Goal: Information Seeking & Learning: Learn about a topic

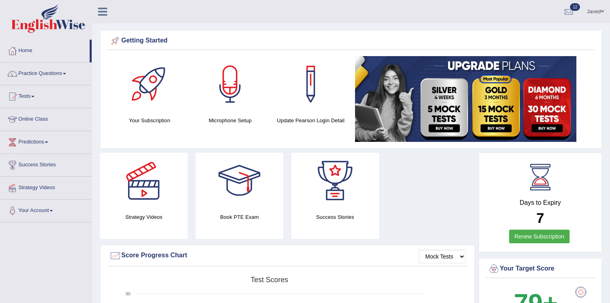
click at [42, 23] on img at bounding box center [48, 18] width 74 height 29
click at [52, 74] on link "Practice Questions" at bounding box center [45, 72] width 91 height 20
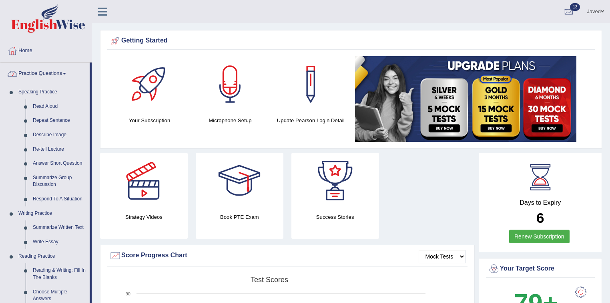
click at [56, 72] on link "Practice Questions" at bounding box center [44, 72] width 89 height 20
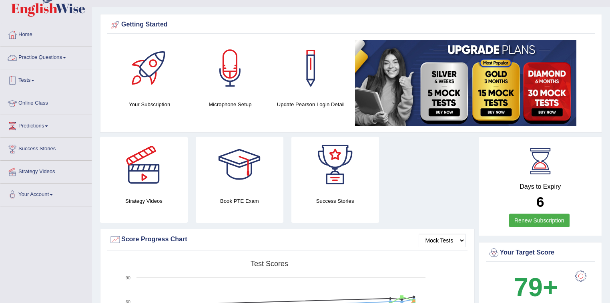
scroll to position [32, 0]
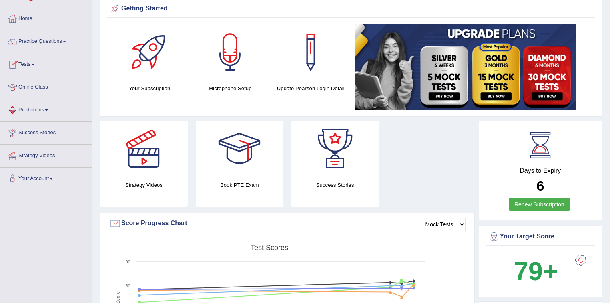
click at [41, 63] on link "Tests" at bounding box center [45, 63] width 91 height 20
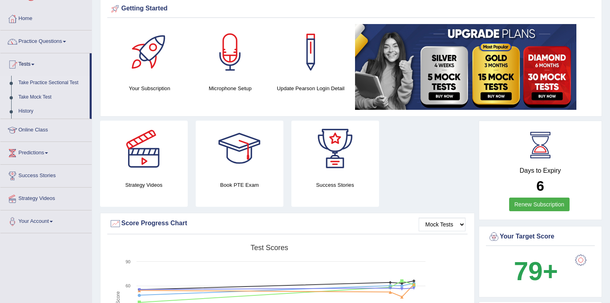
click at [51, 81] on link "Take Practice Sectional Test" at bounding box center [52, 83] width 75 height 14
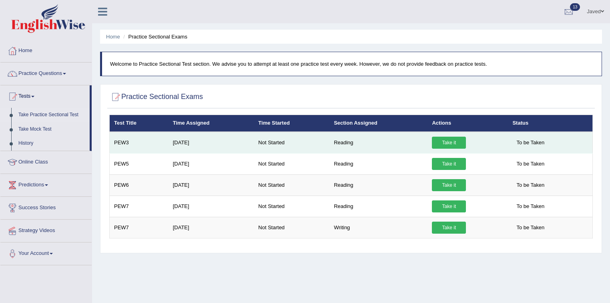
click at [451, 143] on link "Take it" at bounding box center [449, 143] width 34 height 12
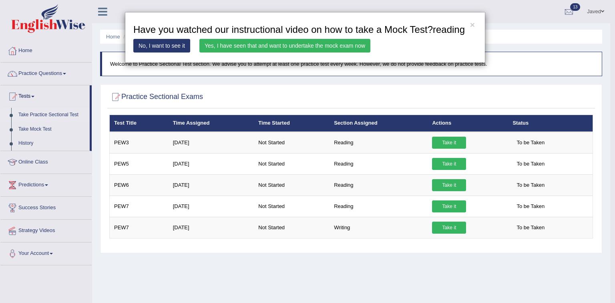
click at [267, 50] on link "Yes, I have seen that and want to undertake the mock exam now" at bounding box center [284, 46] width 171 height 14
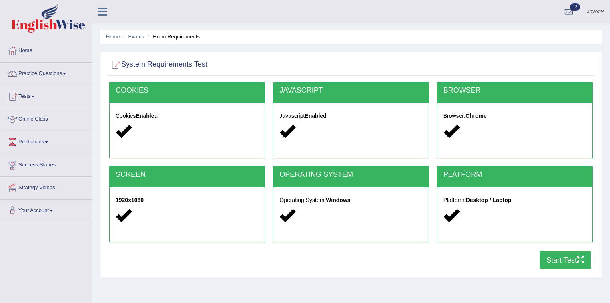
click at [575, 258] on button "Start Test" at bounding box center [565, 260] width 51 height 18
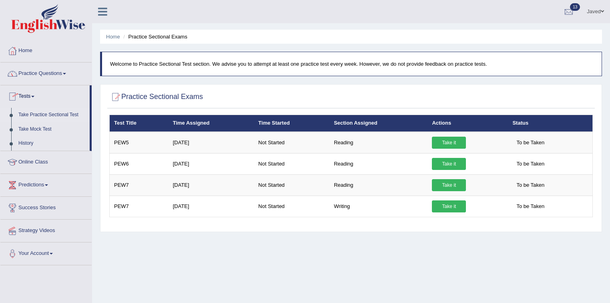
click at [49, 72] on link "Practice Questions" at bounding box center [45, 72] width 91 height 20
click at [48, 72] on link "Practice Questions" at bounding box center [45, 72] width 91 height 20
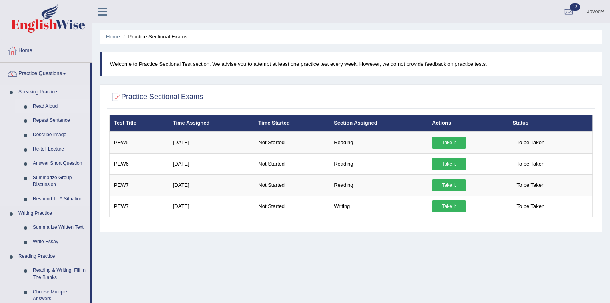
click at [53, 107] on link "Read Aloud" at bounding box center [59, 106] width 60 height 14
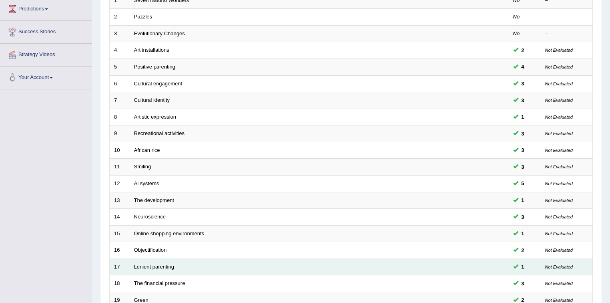
scroll to position [225, 0]
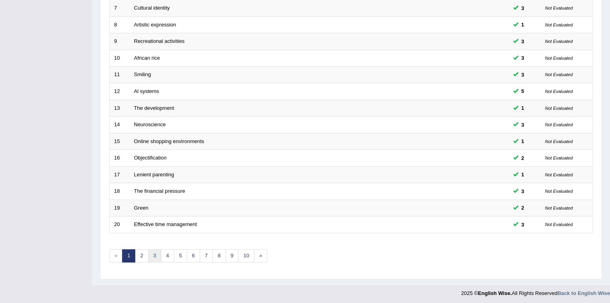
click at [153, 254] on link "3" at bounding box center [154, 255] width 13 height 13
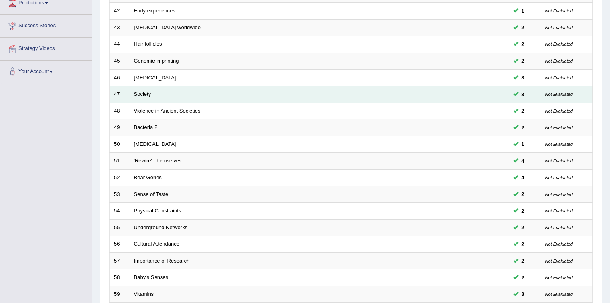
scroll to position [225, 0]
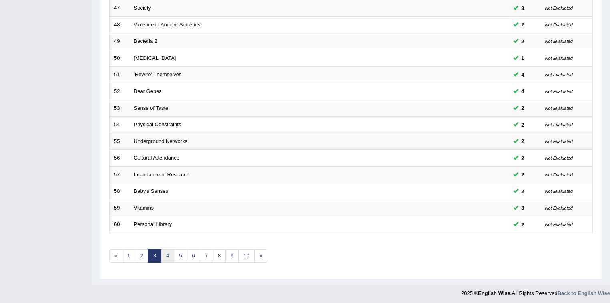
click at [166, 253] on link "4" at bounding box center [167, 255] width 13 height 13
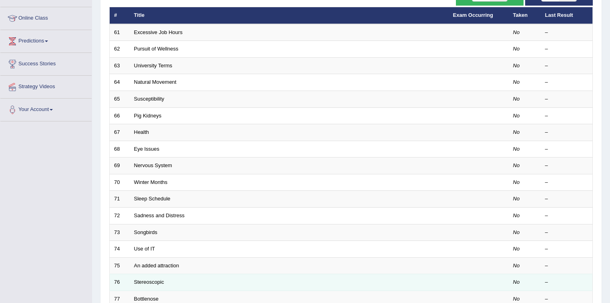
scroll to position [193, 0]
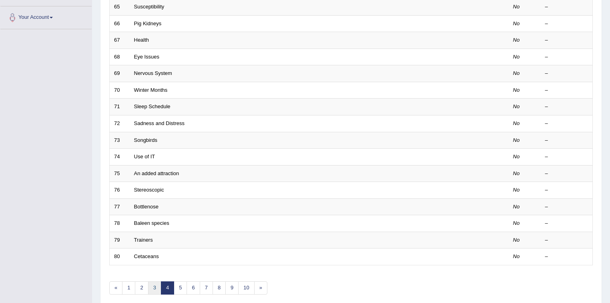
click at [156, 283] on link "3" at bounding box center [154, 287] width 13 height 13
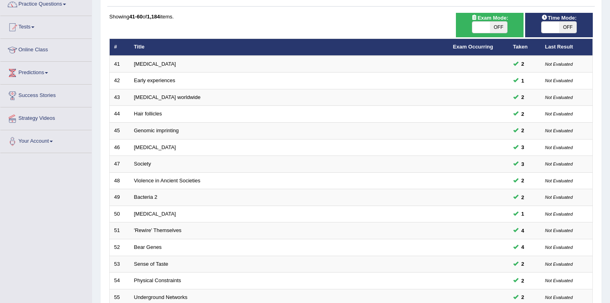
scroll to position [224, 0]
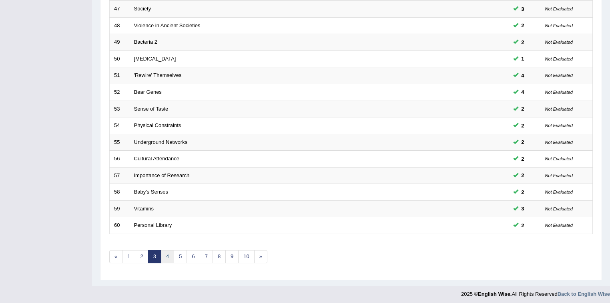
click at [165, 254] on link "4" at bounding box center [167, 256] width 13 height 13
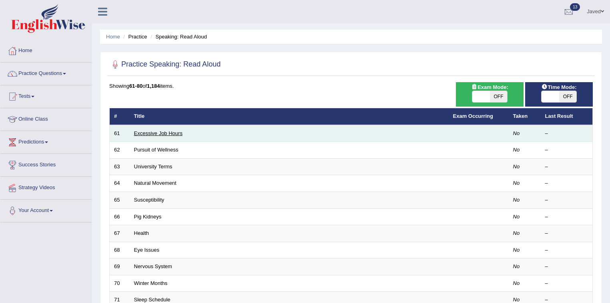
click at [174, 131] on link "Excessive Job Hours" at bounding box center [158, 133] width 48 height 6
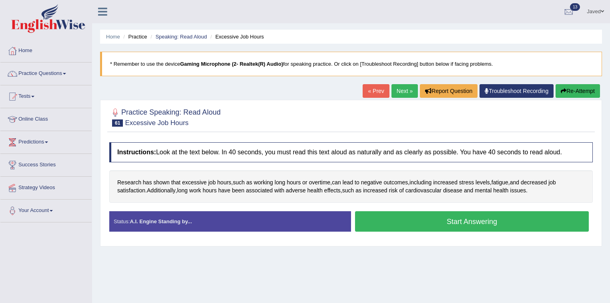
click at [438, 225] on button "Start Answering" at bounding box center [472, 221] width 234 height 20
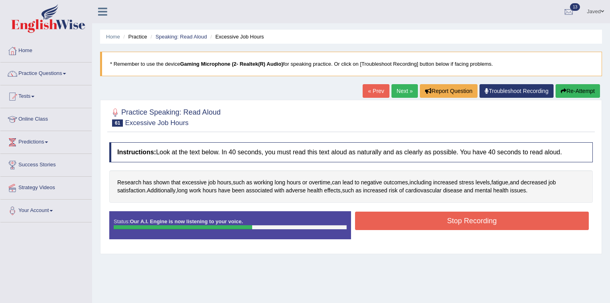
click at [464, 219] on button "Stop Recording" at bounding box center [472, 220] width 234 height 18
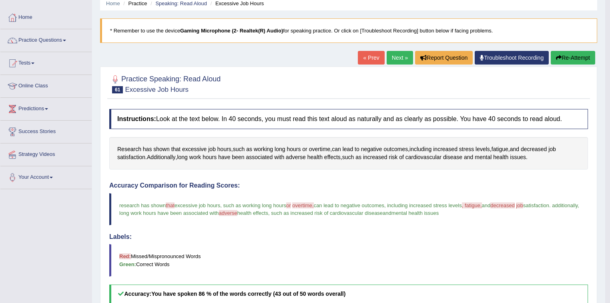
scroll to position [32, 0]
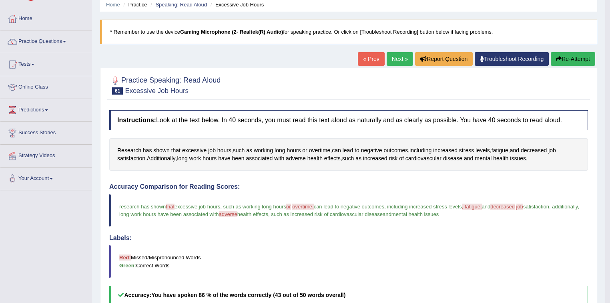
click at [407, 60] on link "Next »" at bounding box center [400, 59] width 26 height 14
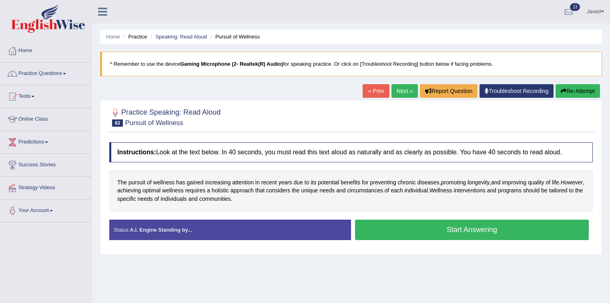
click at [414, 228] on button "Start Answering" at bounding box center [472, 229] width 234 height 20
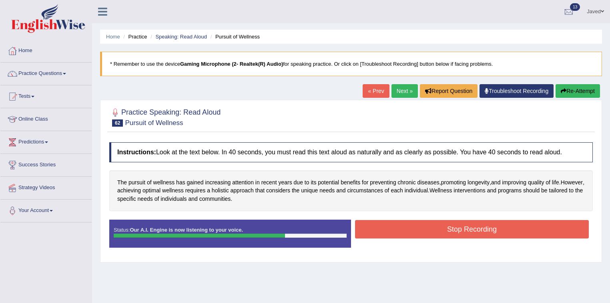
click at [415, 230] on button "Stop Recording" at bounding box center [472, 229] width 234 height 18
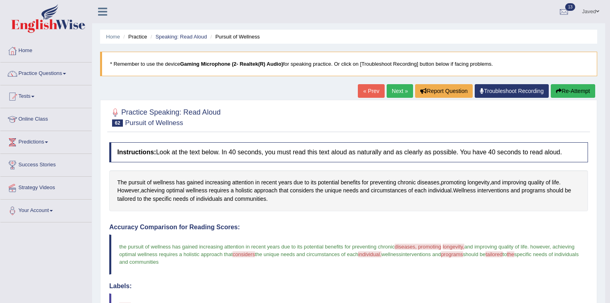
click at [578, 92] on button "Re-Attempt" at bounding box center [573, 91] width 44 height 14
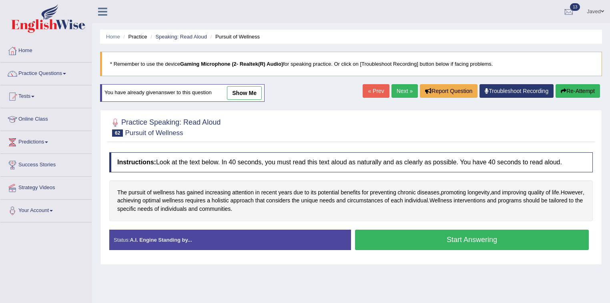
click at [405, 239] on button "Start Answering" at bounding box center [472, 239] width 234 height 20
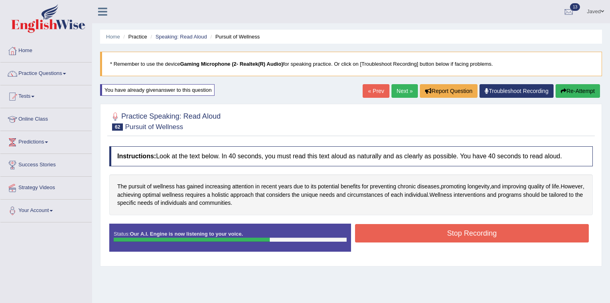
click at [429, 237] on button "Stop Recording" at bounding box center [472, 233] width 234 height 18
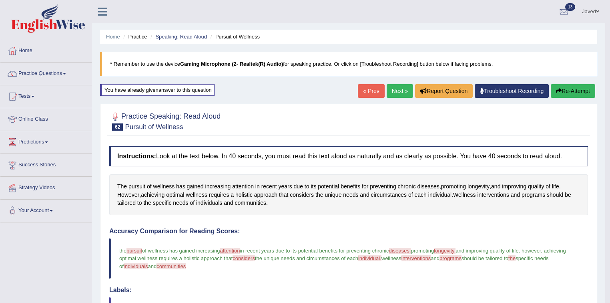
click at [568, 92] on button "Re-Attempt" at bounding box center [573, 91] width 44 height 14
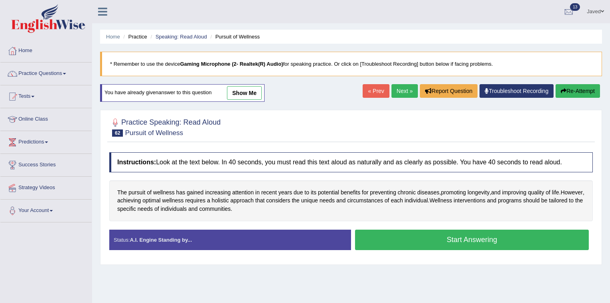
click at [429, 240] on button "Start Answering" at bounding box center [472, 239] width 234 height 20
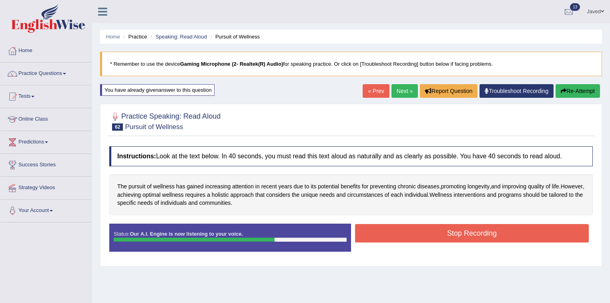
click at [429, 238] on button "Stop Recording" at bounding box center [472, 233] width 234 height 18
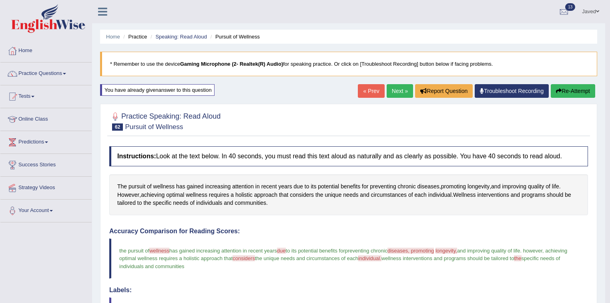
click at [396, 86] on link "Next »" at bounding box center [400, 91] width 26 height 14
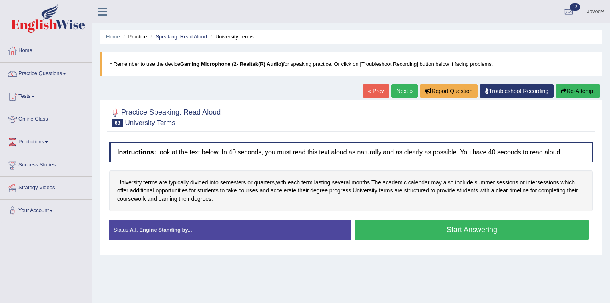
click at [404, 234] on button "Start Answering" at bounding box center [472, 229] width 234 height 20
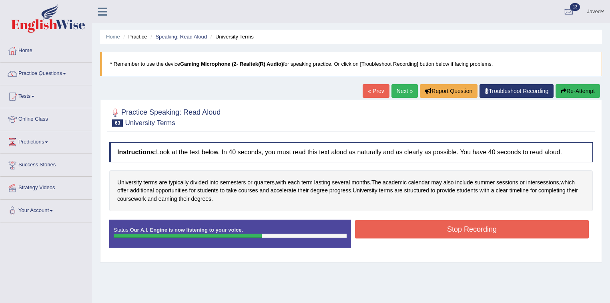
click at [427, 233] on button "Stop Recording" at bounding box center [472, 229] width 234 height 18
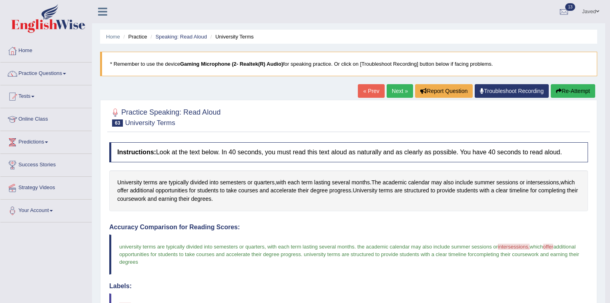
click at [395, 91] on link "Next »" at bounding box center [400, 91] width 26 height 14
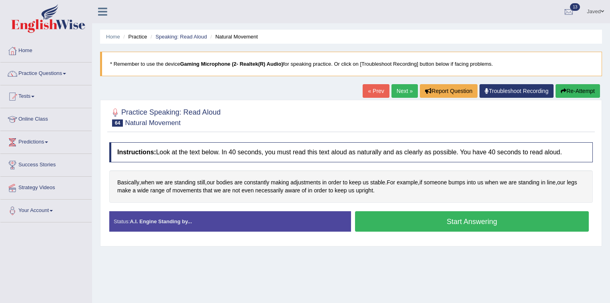
click at [433, 223] on button "Start Answering" at bounding box center [472, 221] width 234 height 20
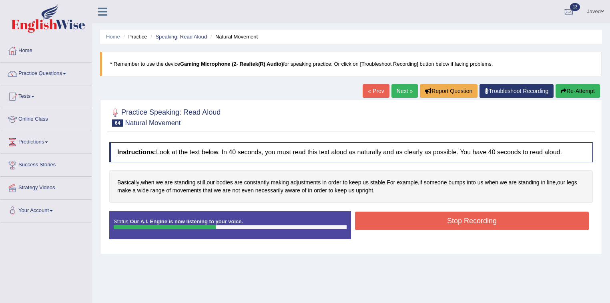
click at [458, 224] on button "Stop Recording" at bounding box center [472, 220] width 234 height 18
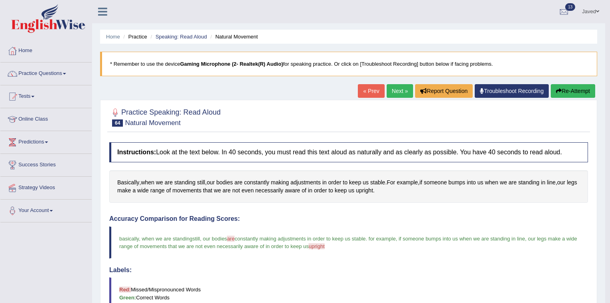
click at [400, 94] on link "Next »" at bounding box center [400, 91] width 26 height 14
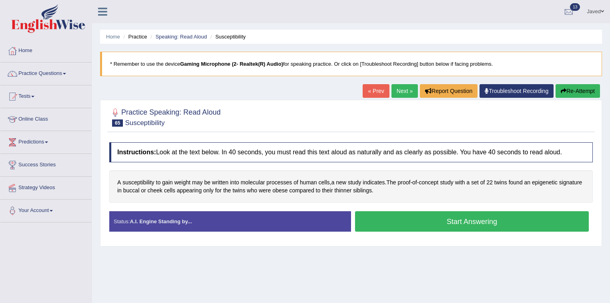
click at [164, 223] on div "Status: A.I. Engine Standing by..." at bounding box center [230, 221] width 242 height 20
click at [420, 222] on button "Start Answering" at bounding box center [472, 221] width 234 height 20
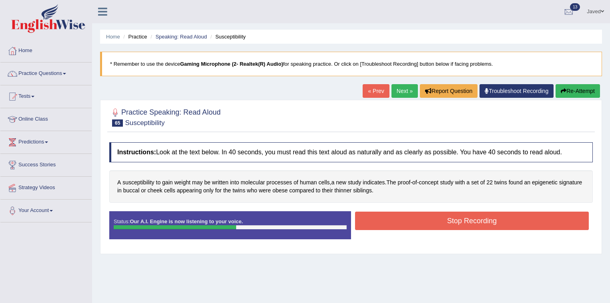
click at [440, 225] on button "Stop Recording" at bounding box center [472, 220] width 234 height 18
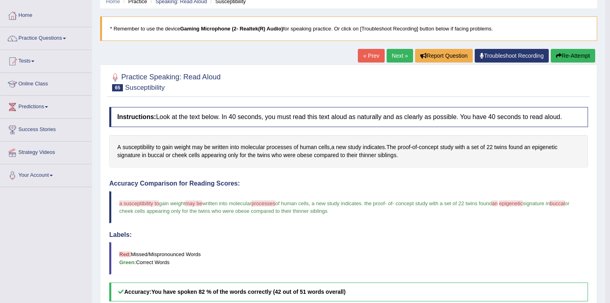
scroll to position [32, 0]
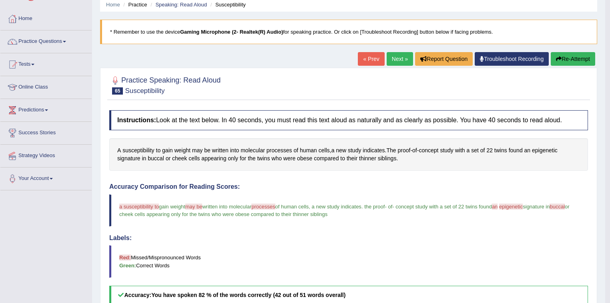
click at [401, 56] on link "Next »" at bounding box center [400, 59] width 26 height 14
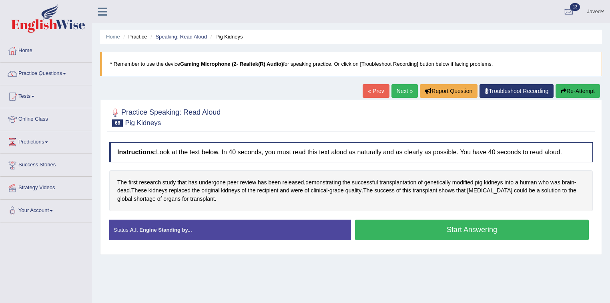
click at [450, 237] on button "Start Answering" at bounding box center [472, 229] width 234 height 20
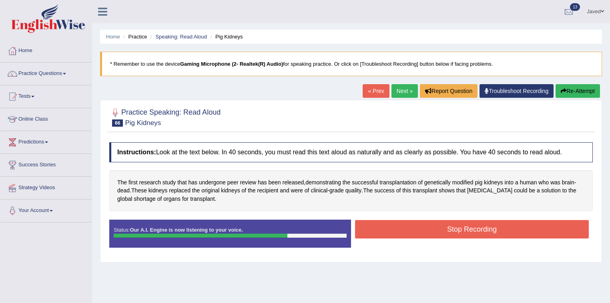
click at [440, 229] on button "Stop Recording" at bounding box center [472, 229] width 234 height 18
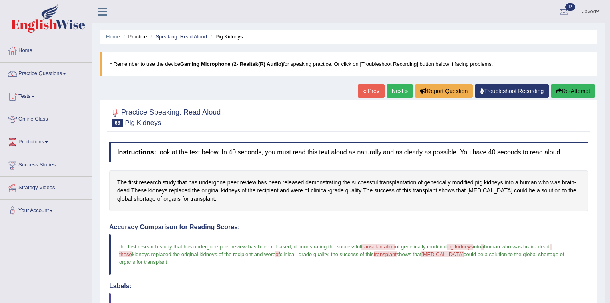
click at [572, 88] on button "Re-Attempt" at bounding box center [573, 91] width 44 height 14
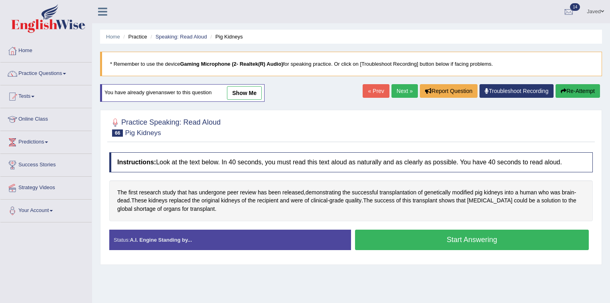
click at [411, 235] on button "Start Answering" at bounding box center [472, 239] width 234 height 20
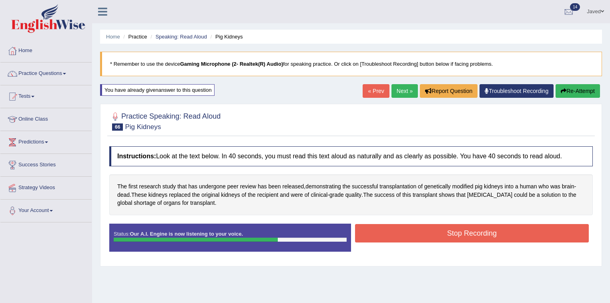
click at [431, 234] on button "Stop Recording" at bounding box center [472, 233] width 234 height 18
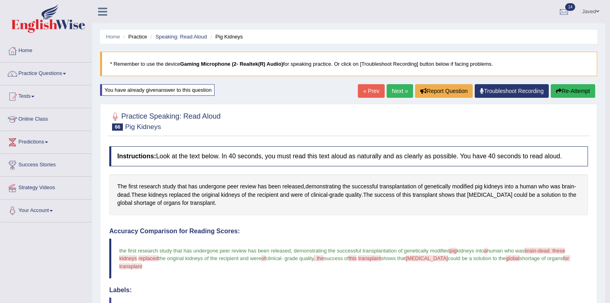
click at [391, 93] on link "Next »" at bounding box center [400, 91] width 26 height 14
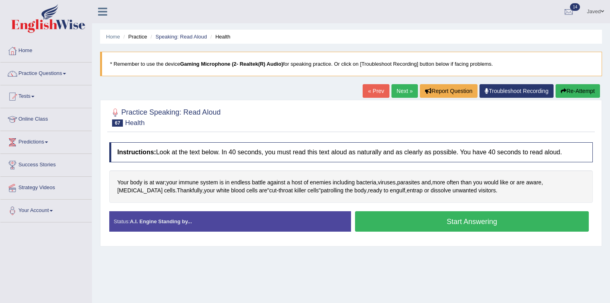
click at [426, 215] on button "Start Answering" at bounding box center [472, 221] width 234 height 20
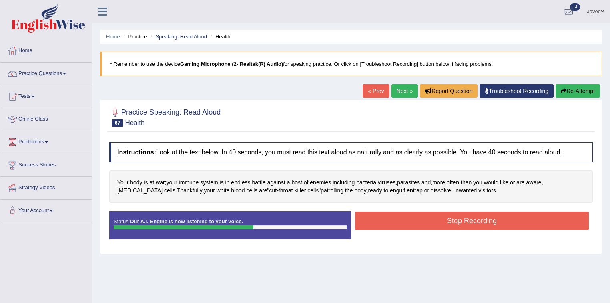
click at [435, 219] on button "Stop Recording" at bounding box center [472, 220] width 234 height 18
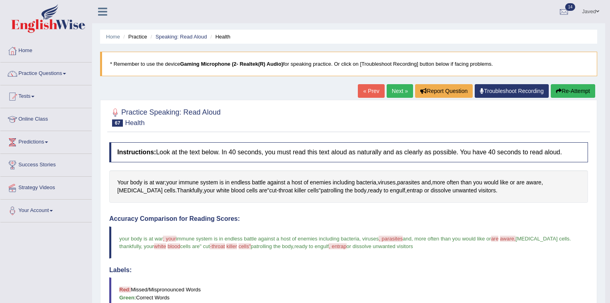
click at [406, 88] on link "Next »" at bounding box center [400, 91] width 26 height 14
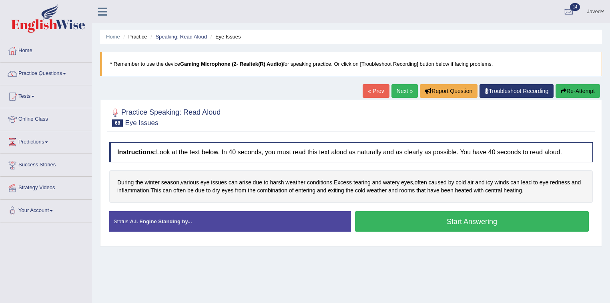
click at [446, 223] on button "Start Answering" at bounding box center [472, 221] width 234 height 20
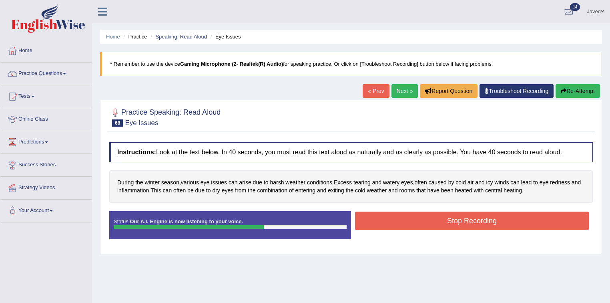
click at [467, 221] on button "Stop Recording" at bounding box center [472, 220] width 234 height 18
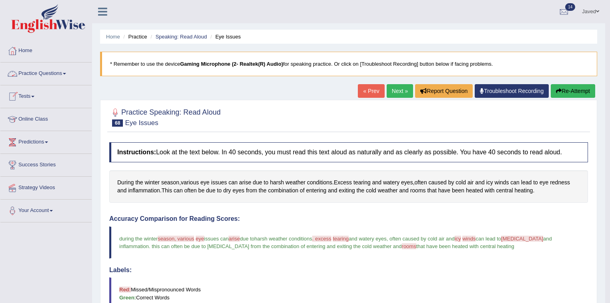
click at [47, 77] on link "Practice Questions" at bounding box center [45, 72] width 91 height 20
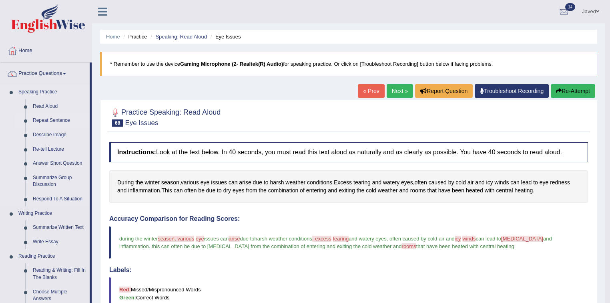
click at [53, 120] on link "Repeat Sentence" at bounding box center [59, 120] width 60 height 14
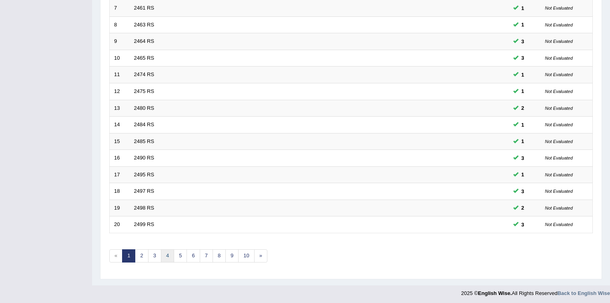
click at [165, 250] on link "4" at bounding box center [167, 255] width 13 height 13
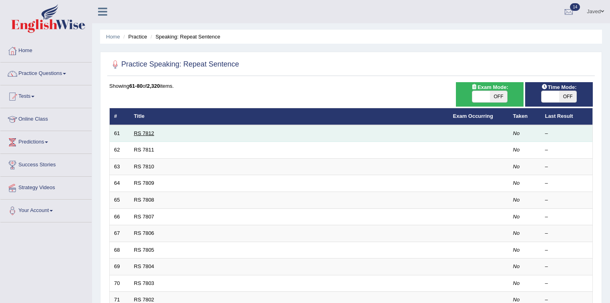
click at [137, 130] on link "RS 7812" at bounding box center [144, 133] width 20 height 6
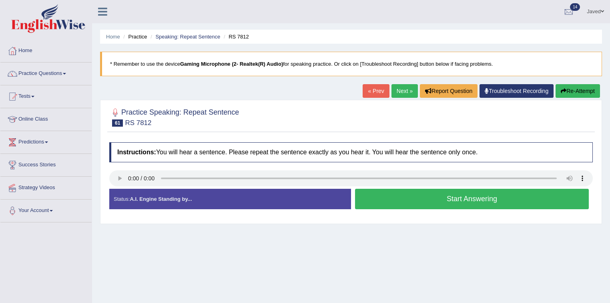
click at [460, 203] on button "Start Answering" at bounding box center [472, 199] width 234 height 20
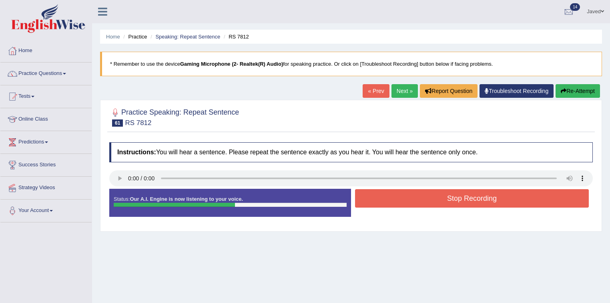
click at [458, 195] on button "Stop Recording" at bounding box center [472, 198] width 234 height 18
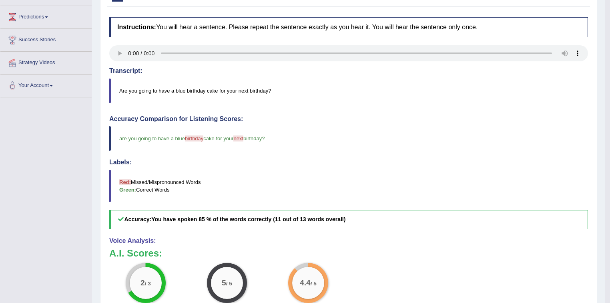
scroll to position [32, 0]
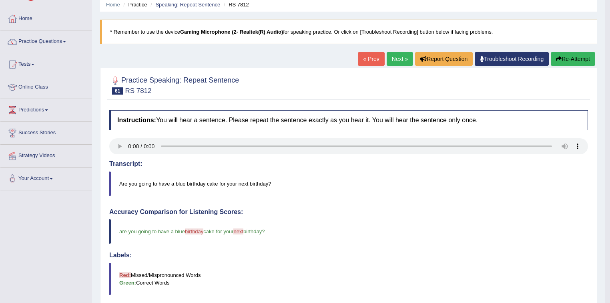
click at [392, 61] on link "Next »" at bounding box center [400, 59] width 26 height 14
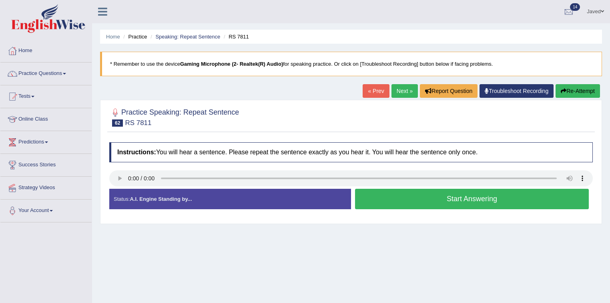
click at [426, 197] on button "Start Answering" at bounding box center [472, 199] width 234 height 20
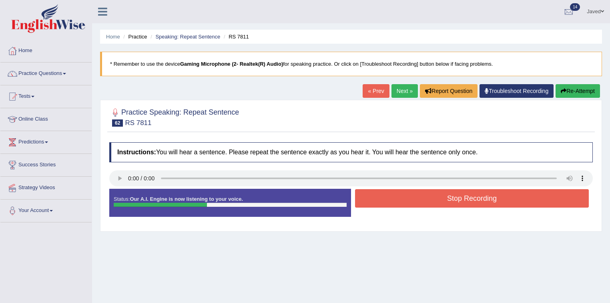
click at [446, 207] on div "Stop Recording" at bounding box center [472, 199] width 242 height 20
click at [446, 201] on button "Stop Recording" at bounding box center [472, 198] width 234 height 18
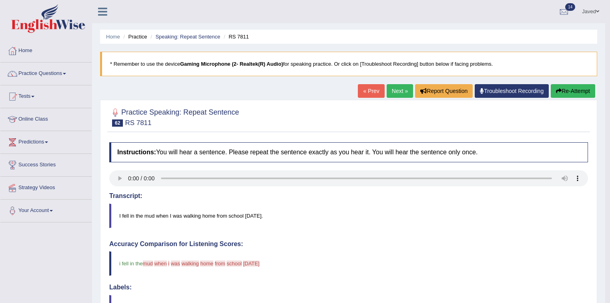
click at [398, 88] on link "Next »" at bounding box center [400, 91] width 26 height 14
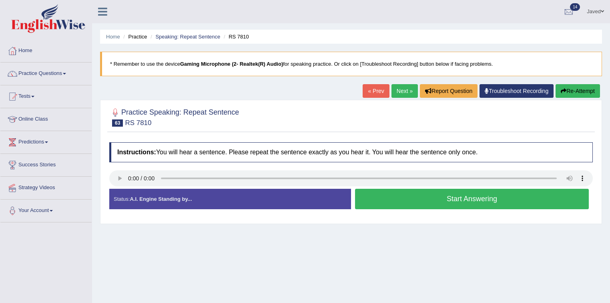
click at [414, 204] on button "Start Answering" at bounding box center [472, 199] width 234 height 20
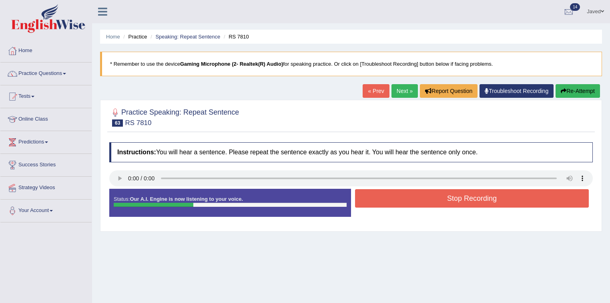
click at [453, 198] on button "Stop Recording" at bounding box center [472, 198] width 234 height 18
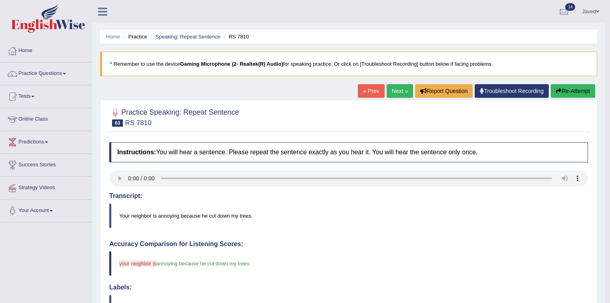
click at [396, 90] on link "Next »" at bounding box center [400, 91] width 26 height 14
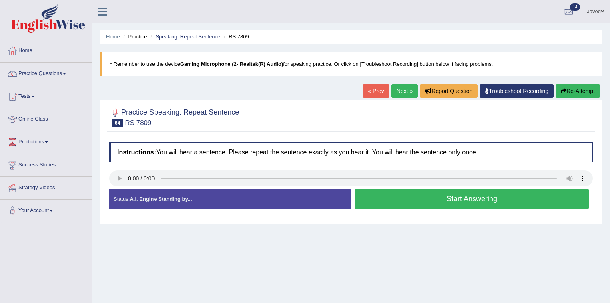
click at [392, 199] on button "Start Answering" at bounding box center [472, 199] width 234 height 20
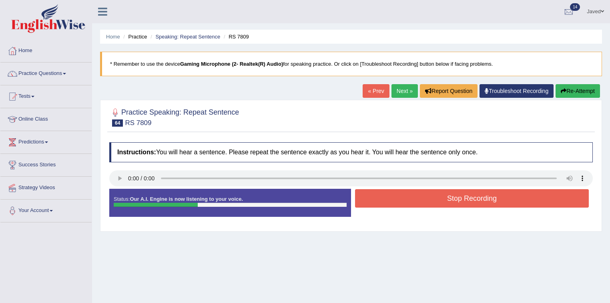
click at [467, 197] on button "Stop Recording" at bounding box center [472, 198] width 234 height 18
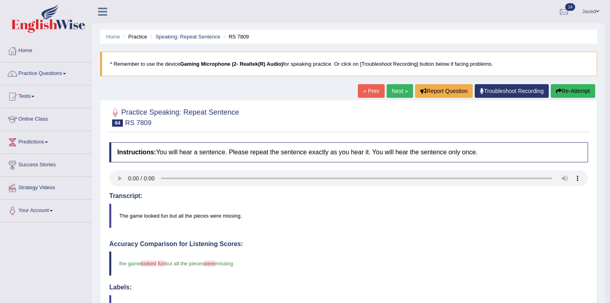
click at [389, 87] on link "Next »" at bounding box center [400, 91] width 26 height 14
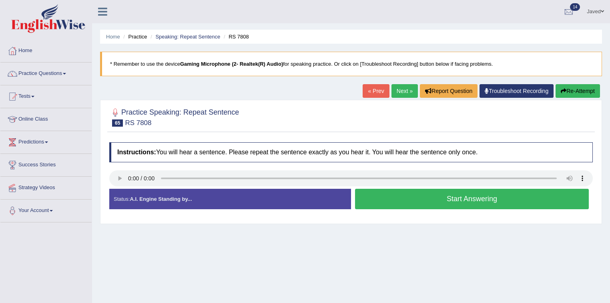
click at [462, 200] on button "Start Answering" at bounding box center [472, 199] width 234 height 20
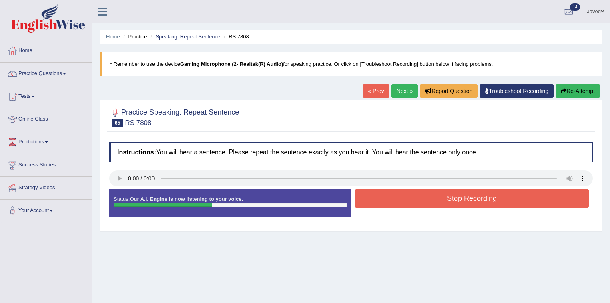
click at [452, 193] on button "Stop Recording" at bounding box center [472, 198] width 234 height 18
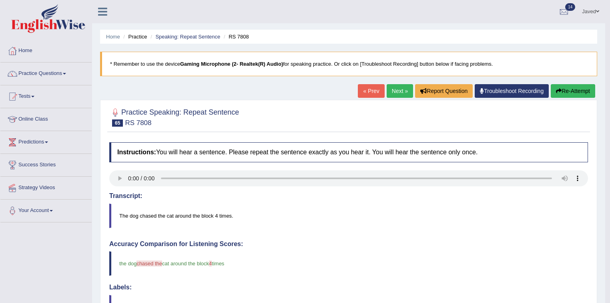
click at [400, 90] on link "Next »" at bounding box center [400, 91] width 26 height 14
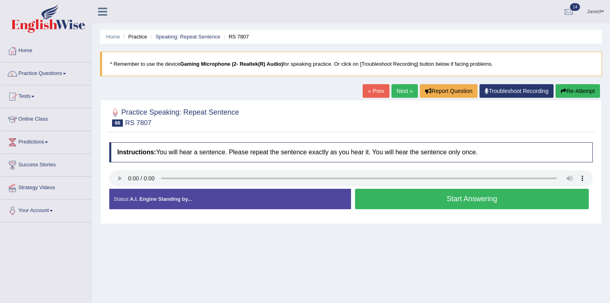
click at [445, 203] on button "Start Answering" at bounding box center [472, 199] width 234 height 20
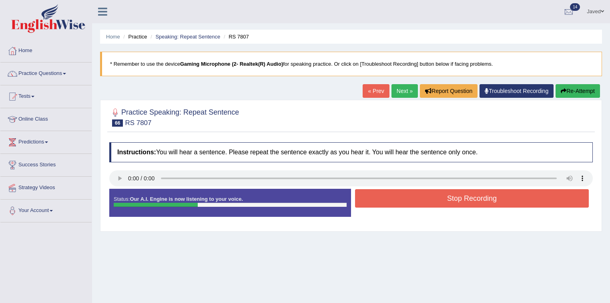
click at [463, 198] on button "Stop Recording" at bounding box center [472, 198] width 234 height 18
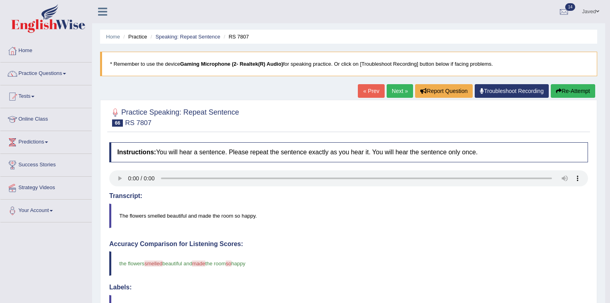
click at [397, 92] on link "Next »" at bounding box center [400, 91] width 26 height 14
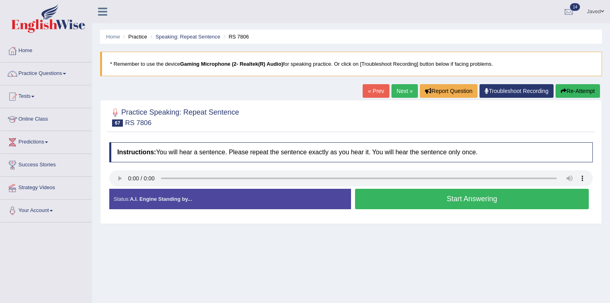
click at [460, 197] on button "Start Answering" at bounding box center [472, 199] width 234 height 20
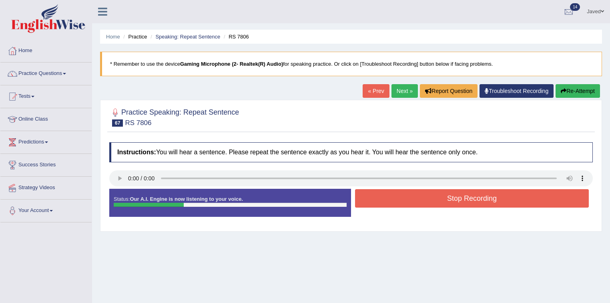
click at [460, 197] on button "Stop Recording" at bounding box center [472, 198] width 234 height 18
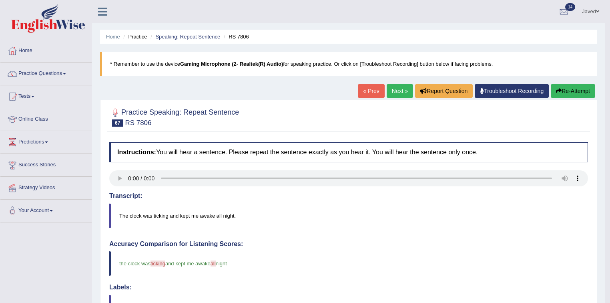
click at [396, 92] on link "Next »" at bounding box center [400, 91] width 26 height 14
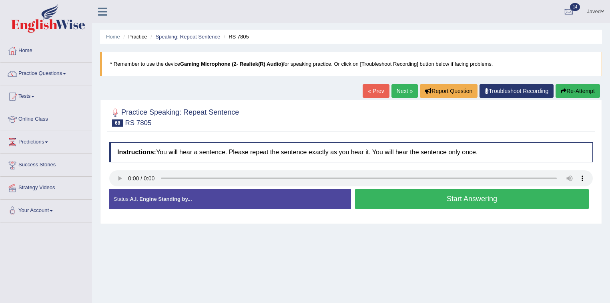
click at [512, 202] on button "Start Answering" at bounding box center [472, 199] width 234 height 20
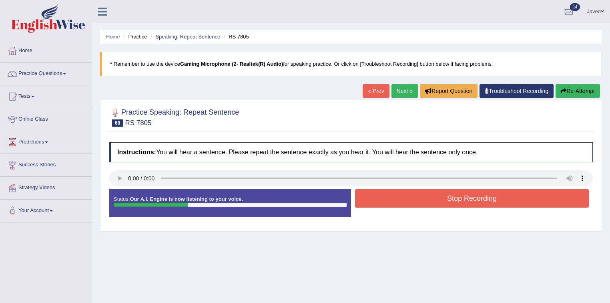
click at [512, 202] on button "Stop Recording" at bounding box center [472, 198] width 234 height 18
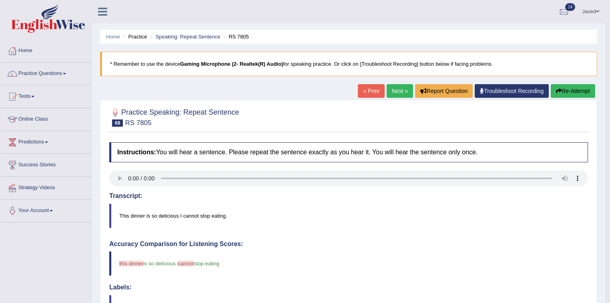
click at [395, 92] on link "Next »" at bounding box center [400, 91] width 26 height 14
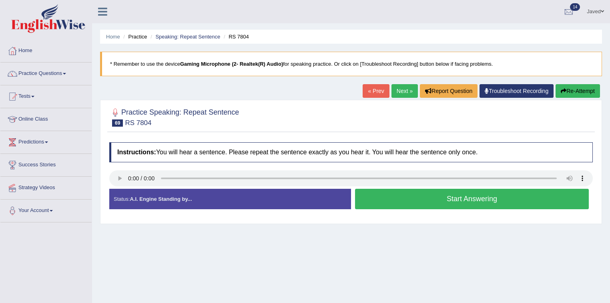
click at [471, 196] on button "Start Answering" at bounding box center [472, 199] width 234 height 20
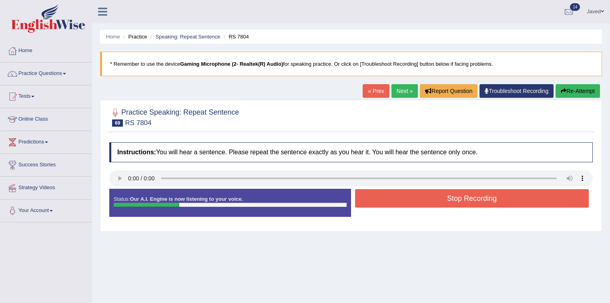
click at [471, 196] on button "Stop Recording" at bounding box center [472, 198] width 234 height 18
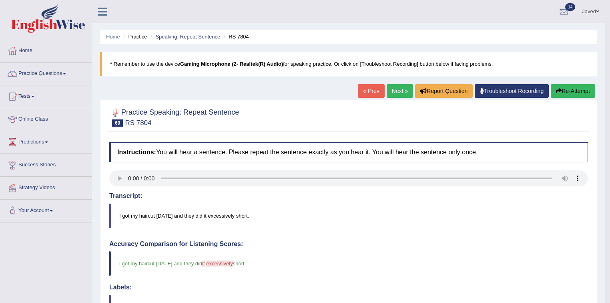
click at [396, 92] on link "Next »" at bounding box center [400, 91] width 26 height 14
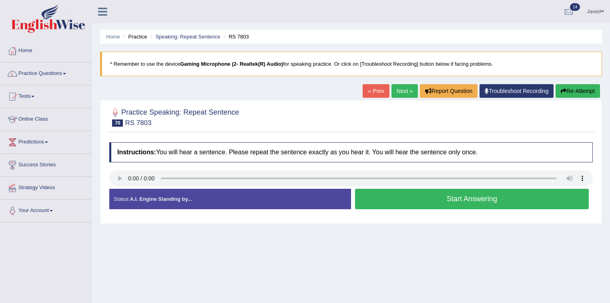
click at [405, 201] on button "Start Answering" at bounding box center [472, 199] width 234 height 20
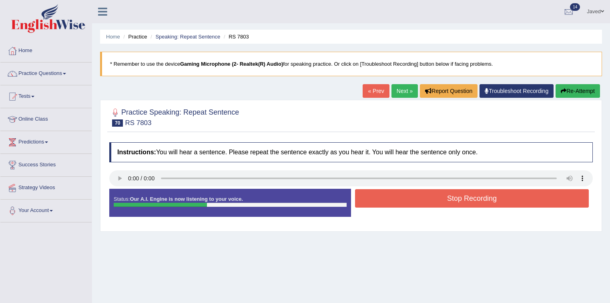
click at [461, 199] on button "Stop Recording" at bounding box center [472, 198] width 234 height 18
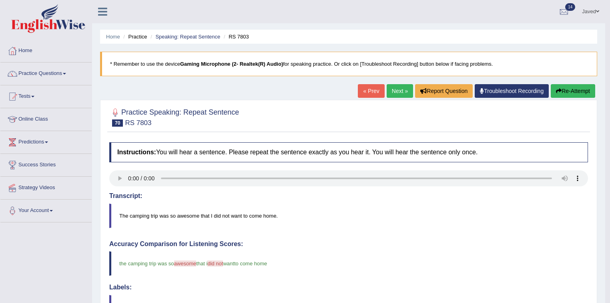
click at [399, 96] on link "Next »" at bounding box center [400, 91] width 26 height 14
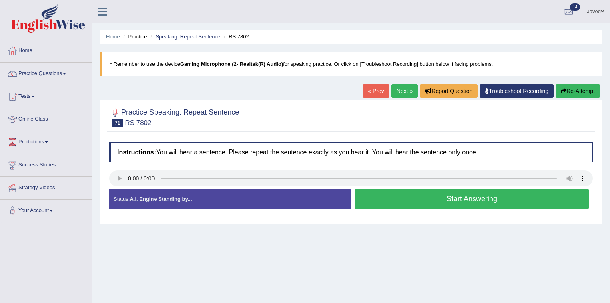
click at [451, 201] on button "Start Answering" at bounding box center [472, 199] width 234 height 20
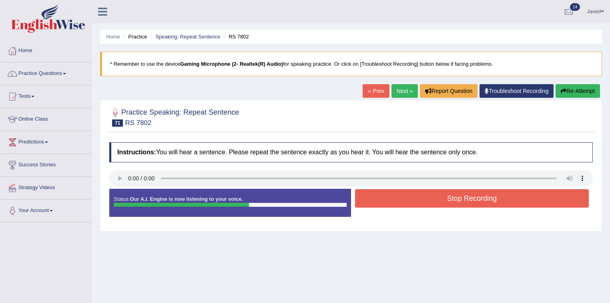
click at [464, 197] on button "Stop Recording" at bounding box center [472, 198] width 234 height 18
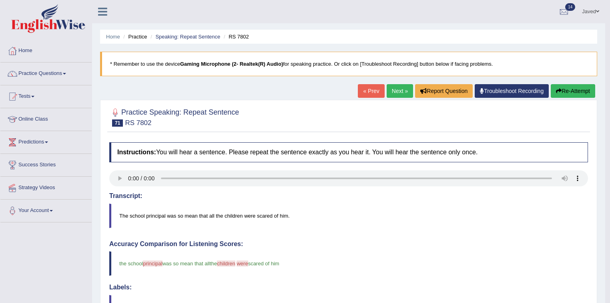
click at [399, 94] on link "Next »" at bounding box center [400, 91] width 26 height 14
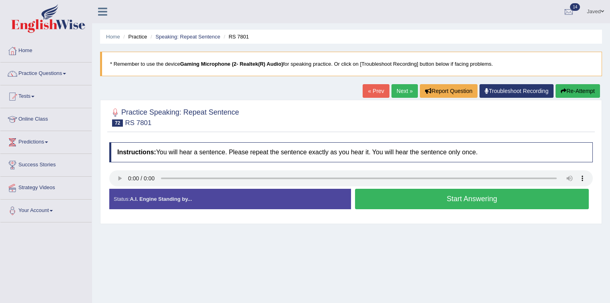
click at [490, 205] on button "Start Answering" at bounding box center [472, 199] width 234 height 20
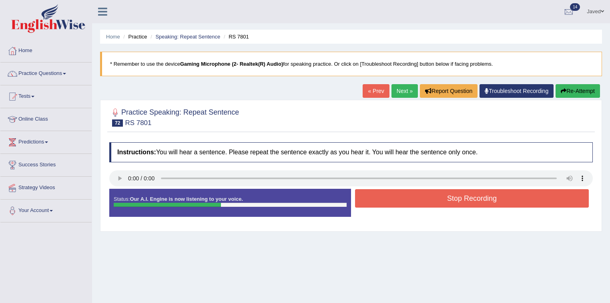
click at [493, 198] on button "Stop Recording" at bounding box center [472, 198] width 234 height 18
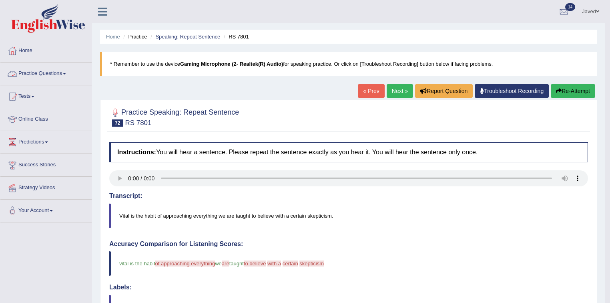
click at [65, 70] on link "Practice Questions" at bounding box center [45, 72] width 91 height 20
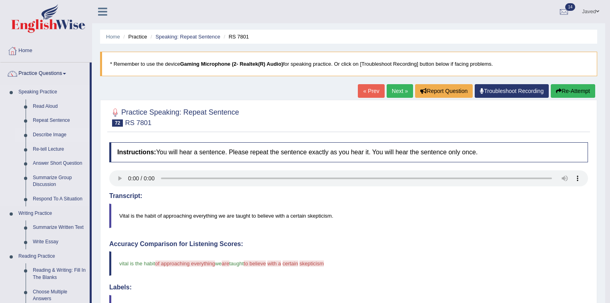
click at [57, 134] on link "Describe Image" at bounding box center [59, 135] width 60 height 14
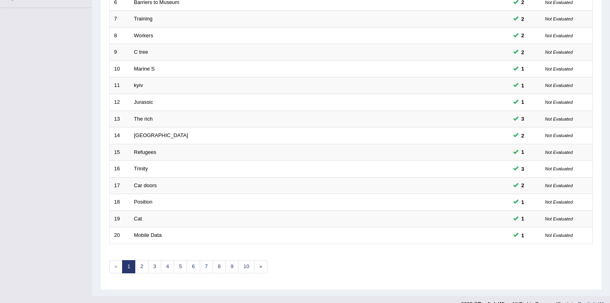
scroll to position [225, 0]
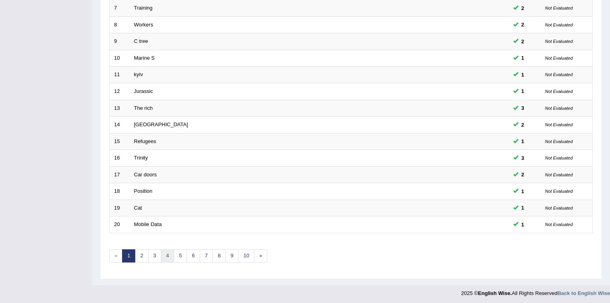
click at [167, 251] on link "4" at bounding box center [167, 255] width 13 height 13
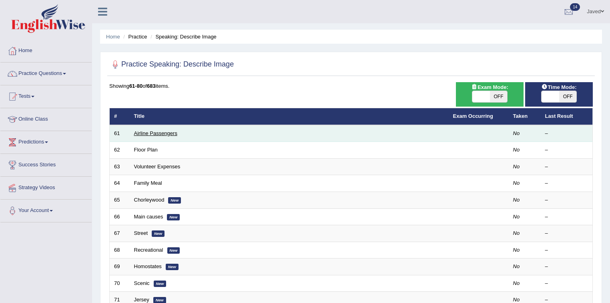
click at [171, 133] on link "Airline Passengers" at bounding box center [155, 133] width 43 height 6
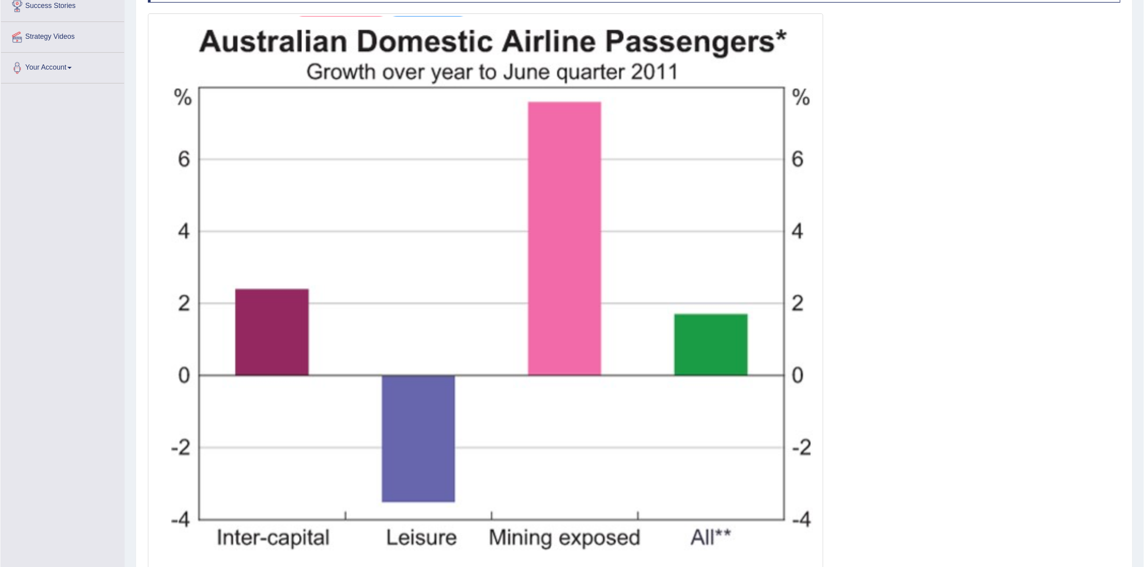
scroll to position [85, 0]
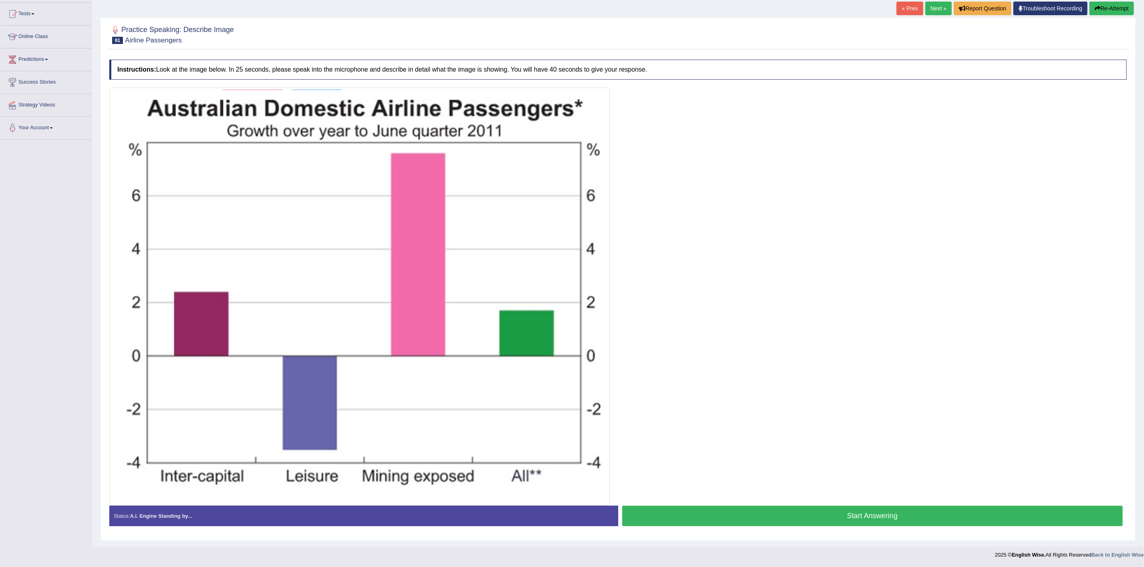
click at [615, 302] on button "Start Answering" at bounding box center [872, 516] width 501 height 20
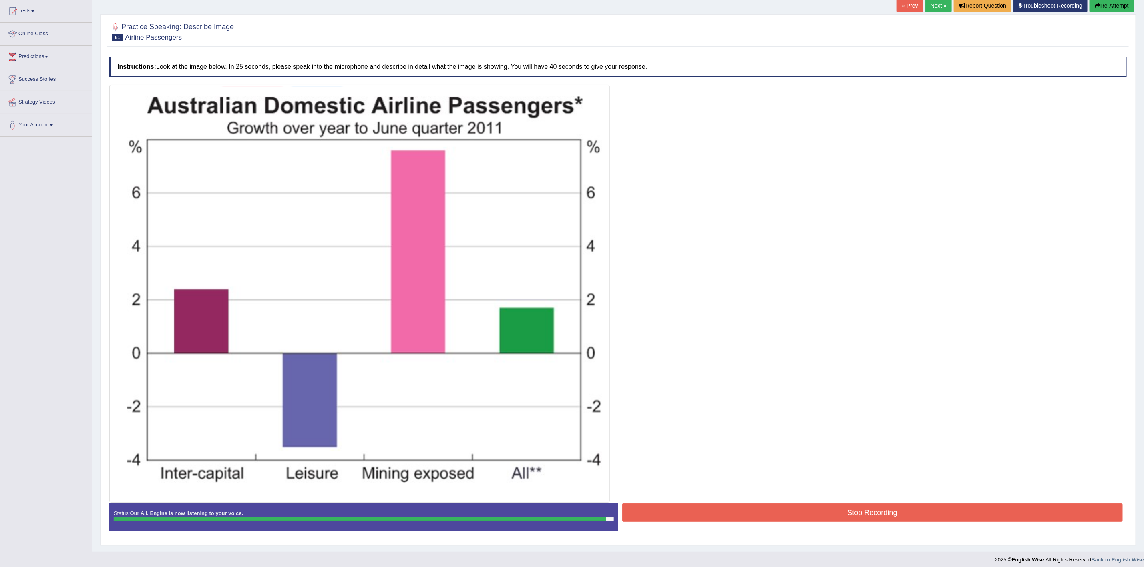
click at [615, 302] on button "Stop Recording" at bounding box center [872, 513] width 501 height 18
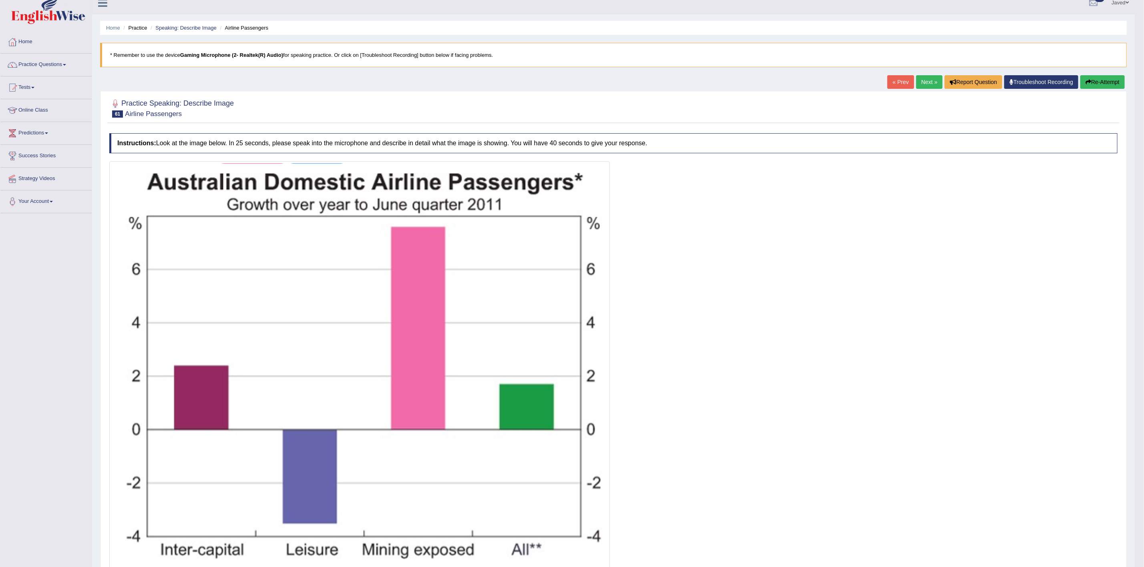
scroll to position [0, 0]
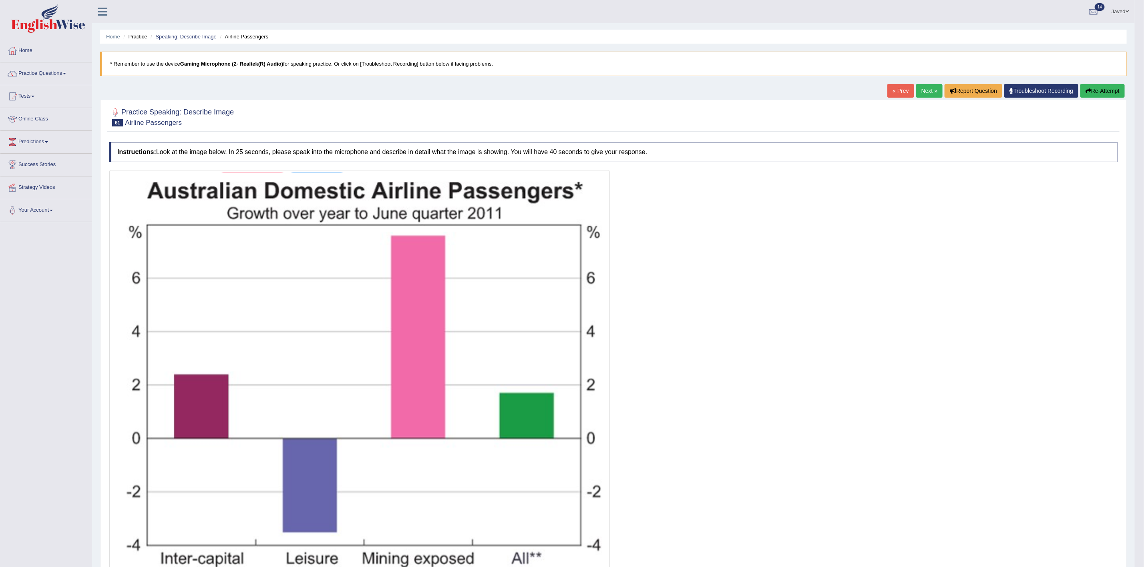
click at [615, 88] on link "Next »" at bounding box center [929, 91] width 26 height 14
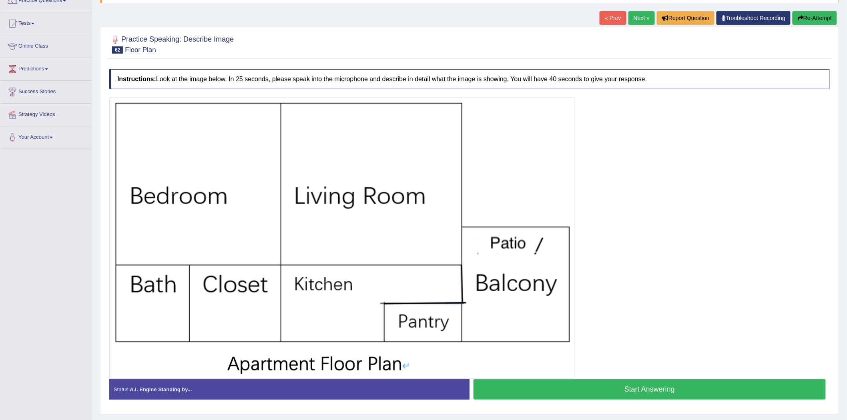
scroll to position [89, 0]
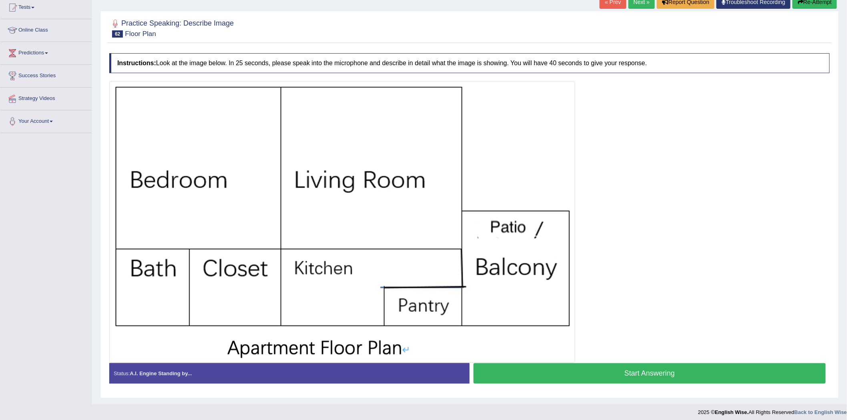
click at [640, 370] on button "Start Answering" at bounding box center [650, 374] width 352 height 20
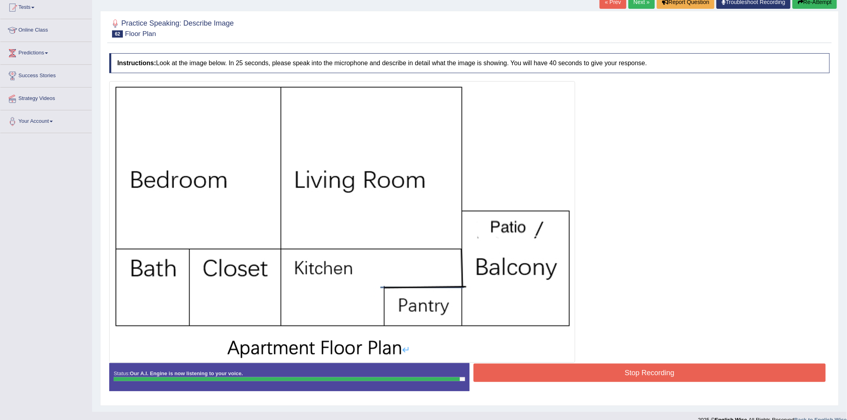
click at [639, 367] on button "Stop Recording" at bounding box center [650, 373] width 352 height 18
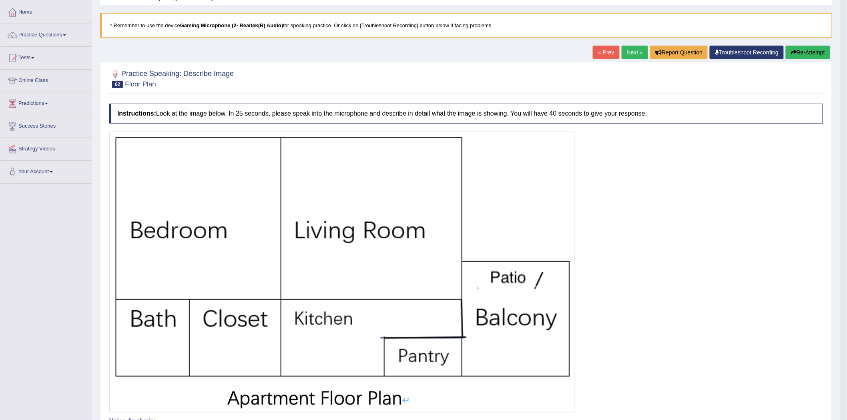
scroll to position [0, 0]
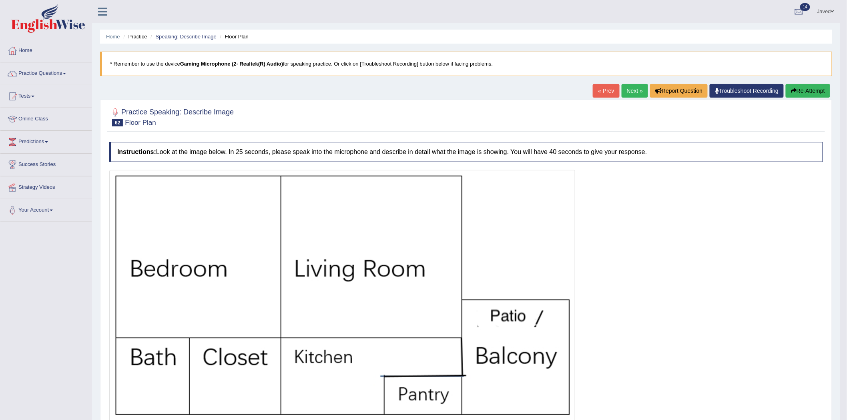
click at [622, 89] on link "Next »" at bounding box center [635, 91] width 26 height 14
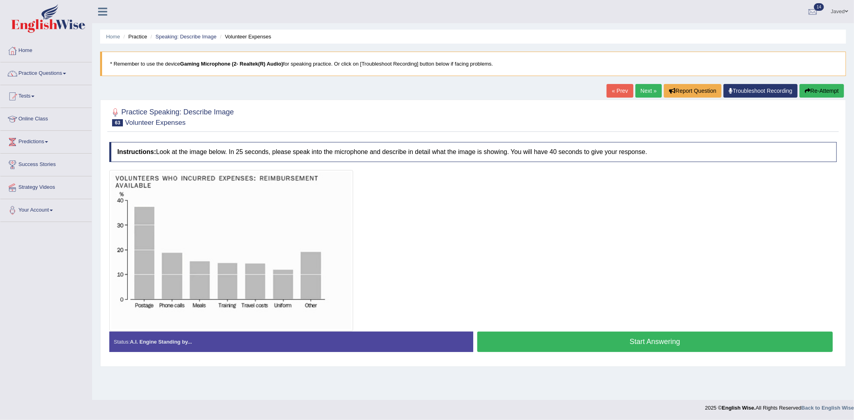
click at [623, 340] on button "Start Answering" at bounding box center [655, 342] width 356 height 20
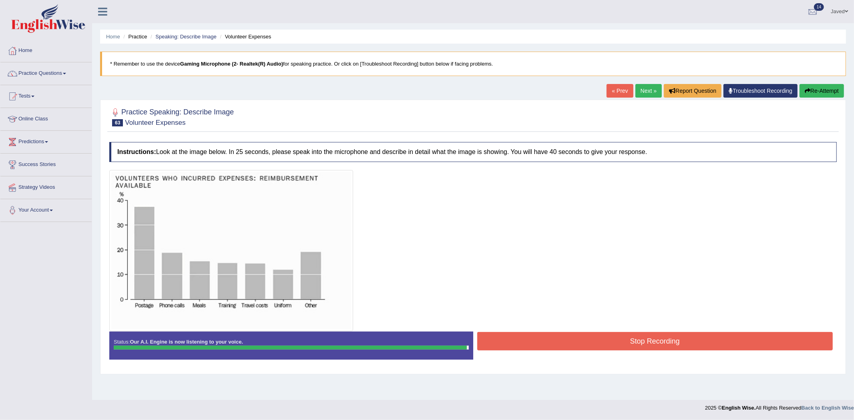
click at [661, 349] on button "Stop Recording" at bounding box center [655, 341] width 356 height 18
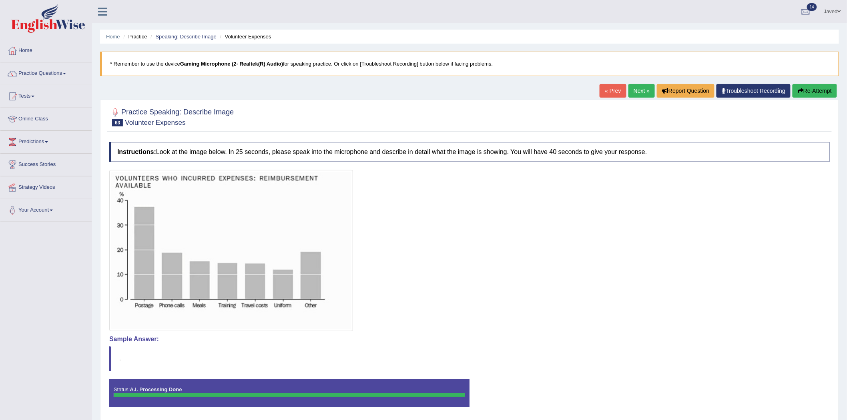
scroll to position [28, 0]
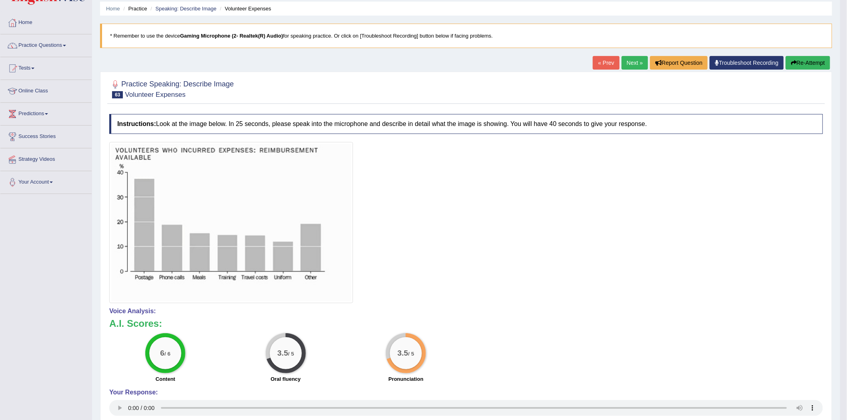
click at [624, 57] on link "Next »" at bounding box center [635, 63] width 26 height 14
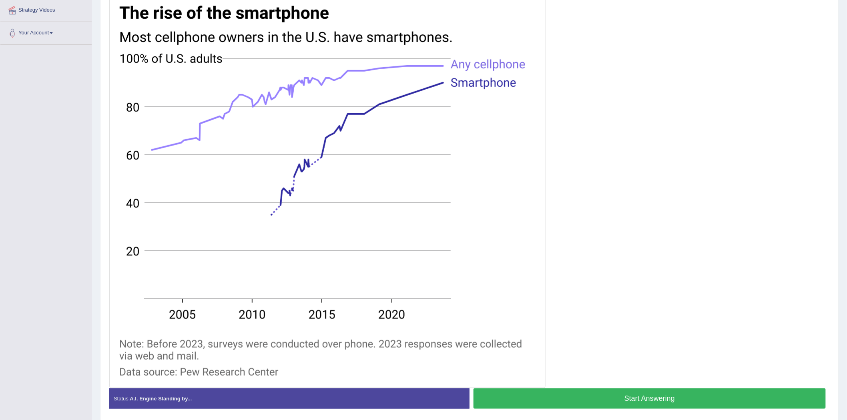
scroll to position [178, 0]
click at [667, 393] on button "Start Answering" at bounding box center [650, 398] width 352 height 20
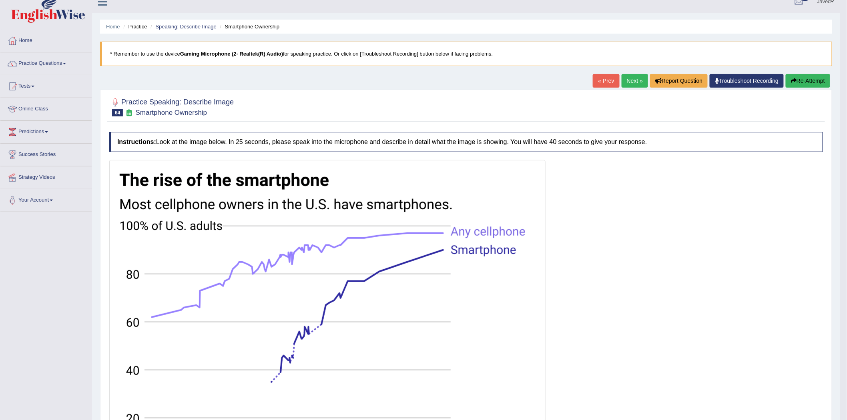
scroll to position [0, 0]
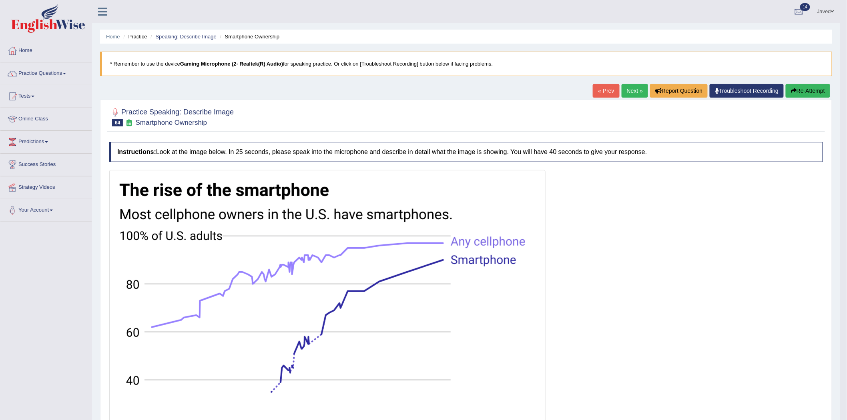
click at [625, 94] on link "Next »" at bounding box center [635, 91] width 26 height 14
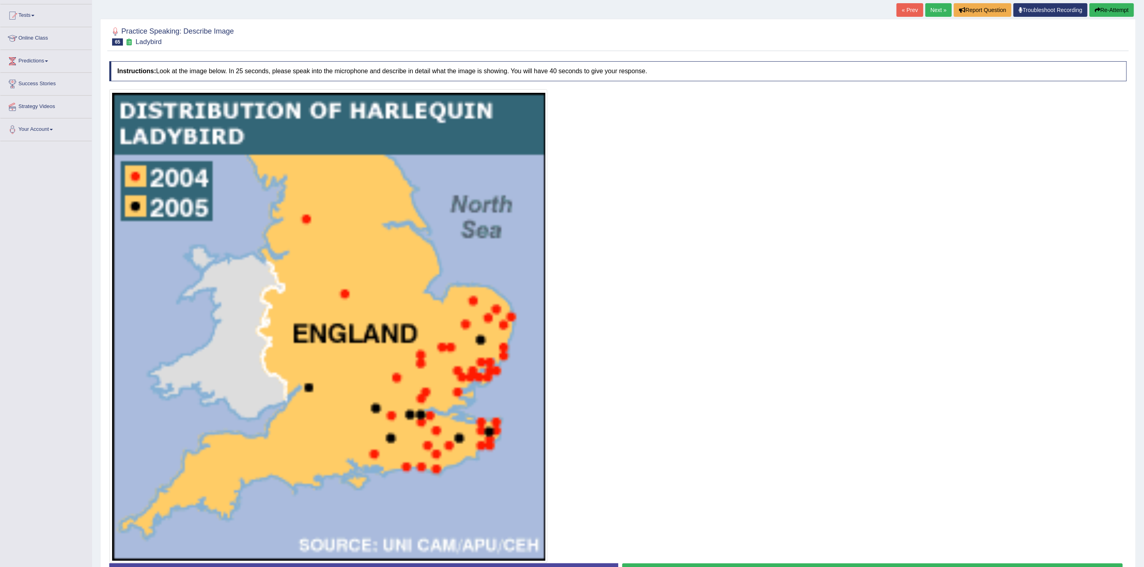
scroll to position [141, 0]
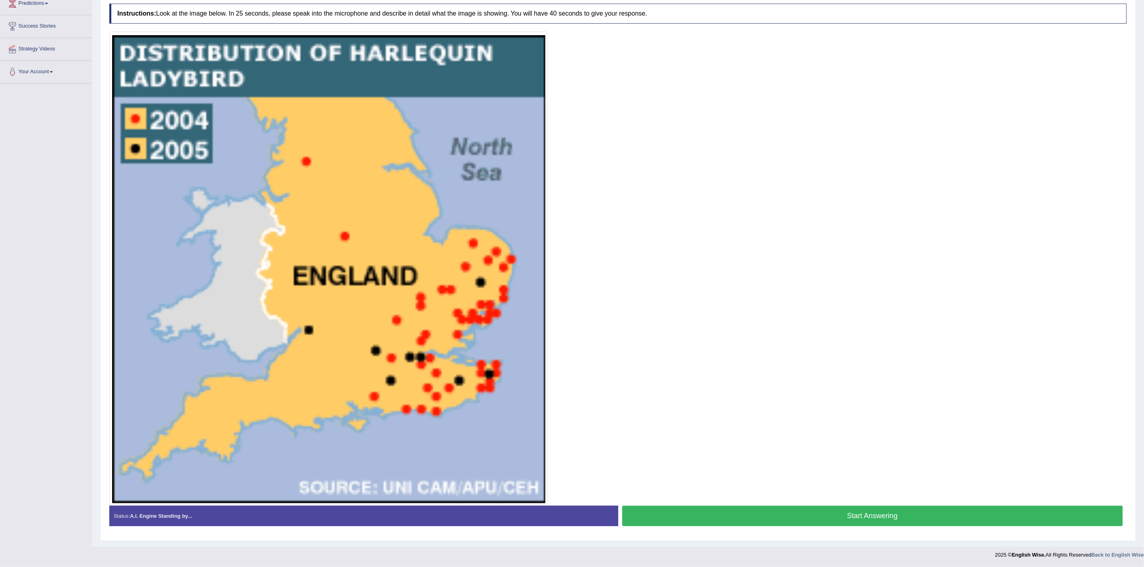
click at [854, 420] on button "Start Answering" at bounding box center [872, 516] width 501 height 20
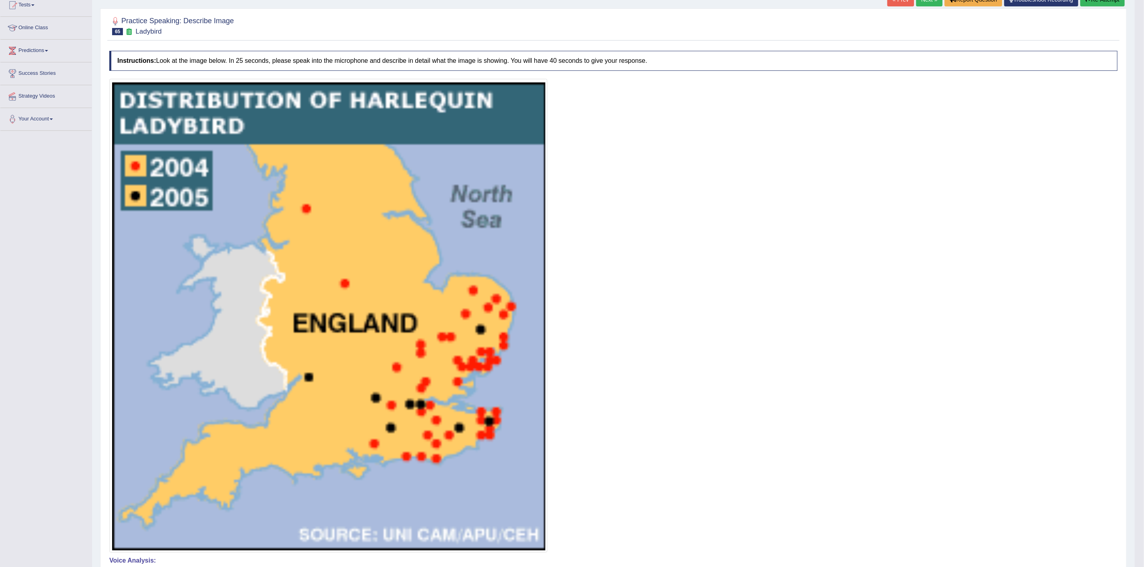
scroll to position [0, 0]
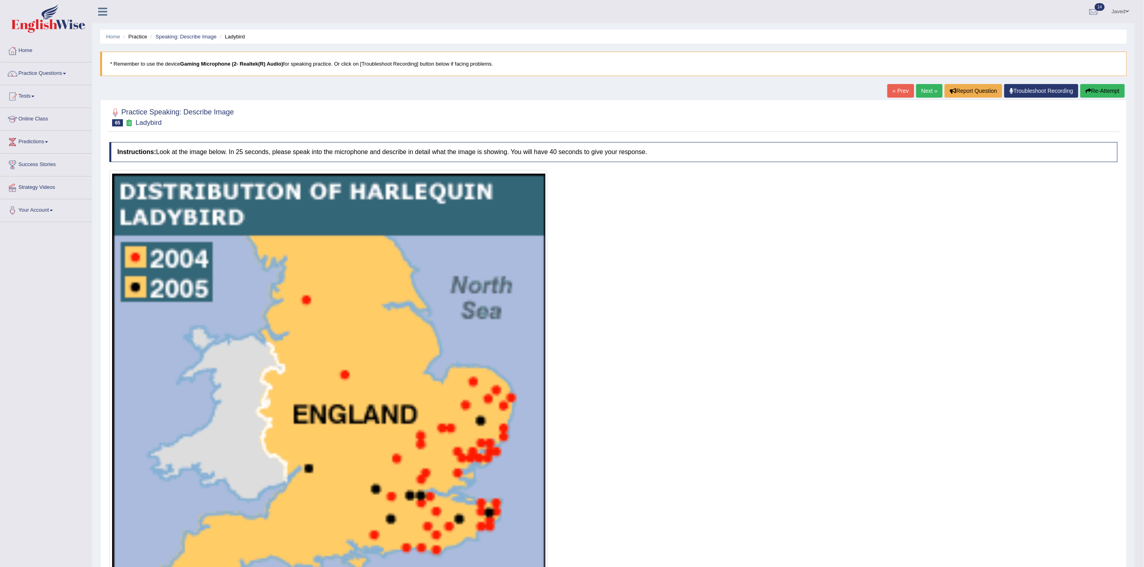
click at [854, 96] on link "Next »" at bounding box center [929, 91] width 26 height 14
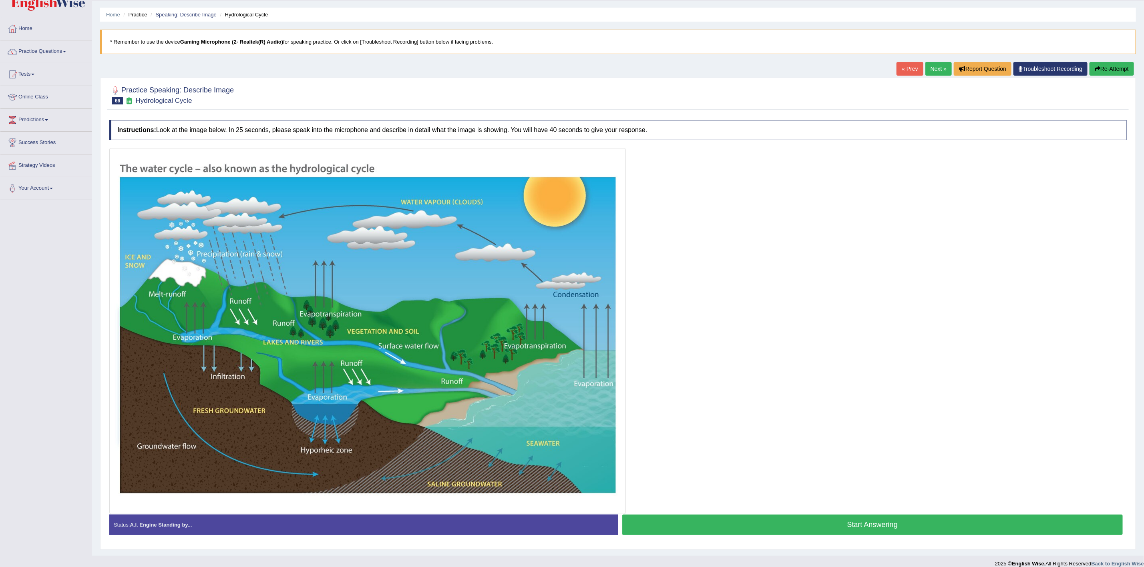
scroll to position [34, 0]
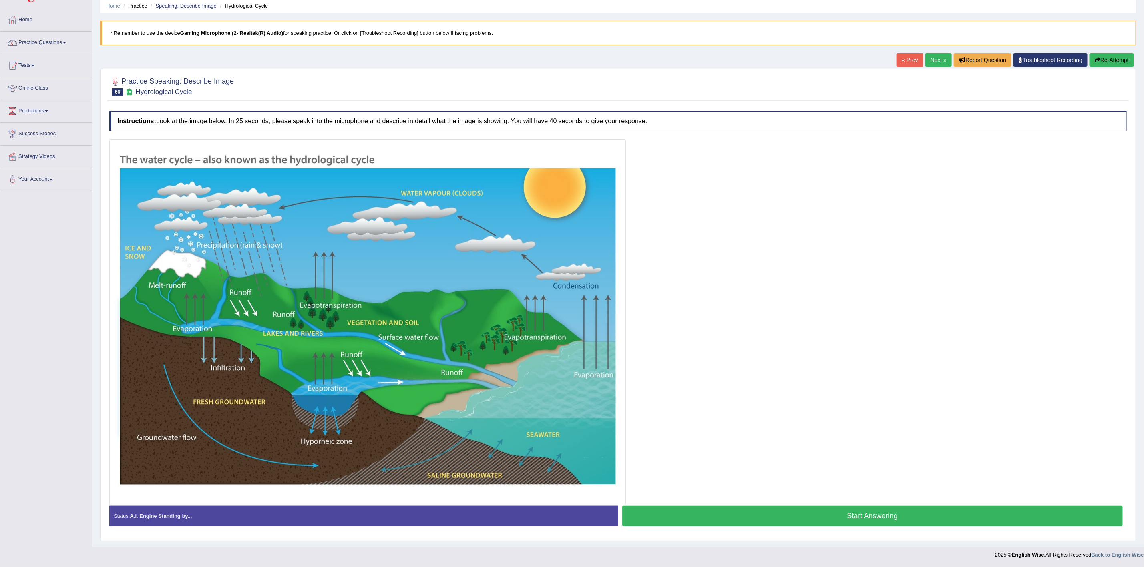
click at [824, 513] on button "Start Answering" at bounding box center [872, 516] width 501 height 20
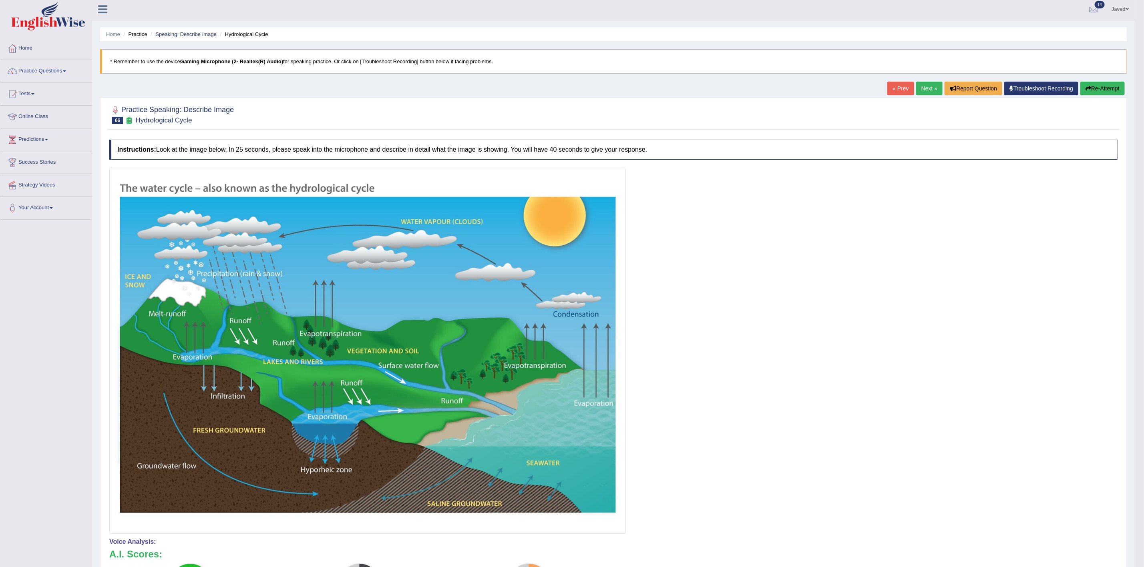
scroll to position [0, 0]
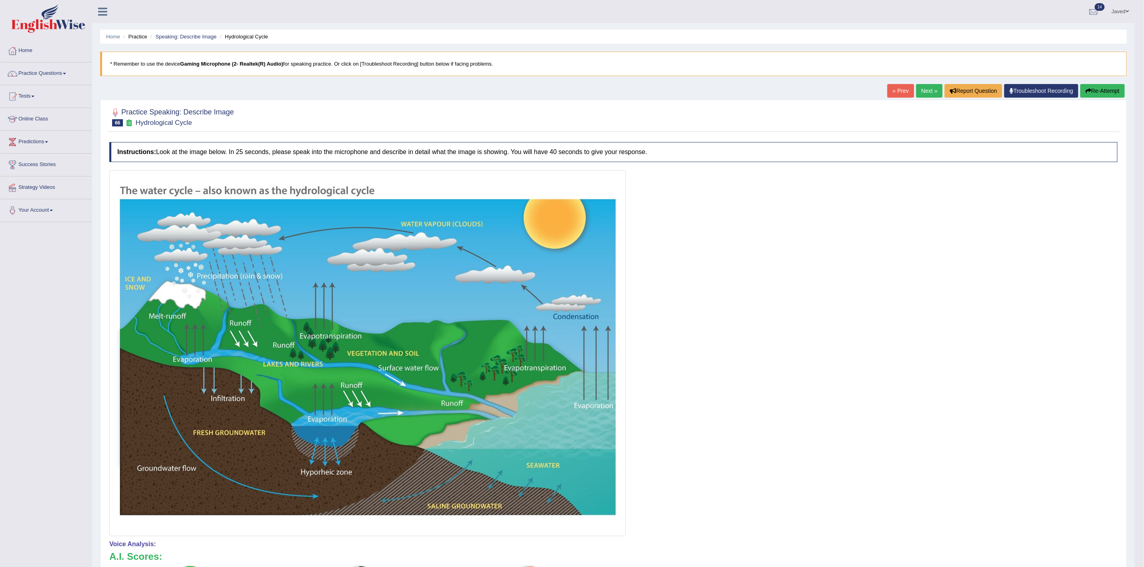
click at [1111, 84] on button "Re-Attempt" at bounding box center [1102, 91] width 44 height 14
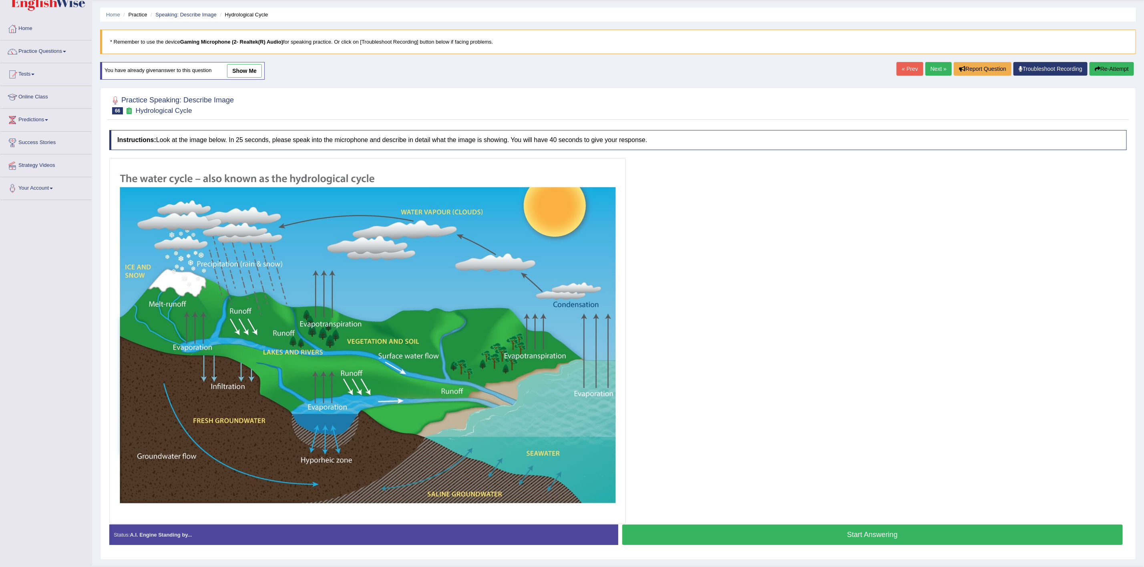
scroll to position [44, 0]
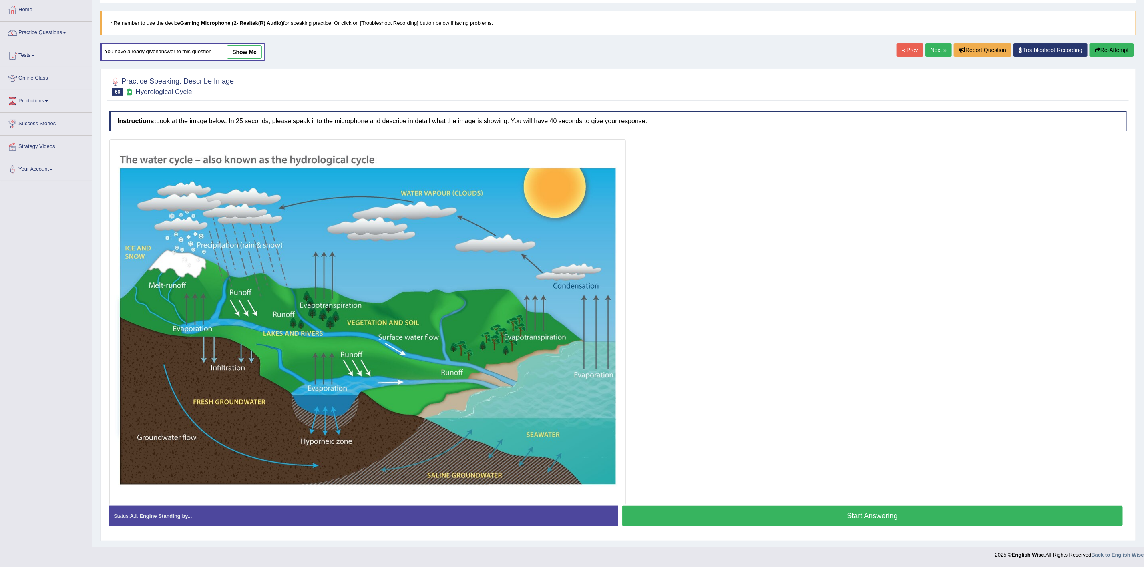
click at [770, 519] on button "Start Answering" at bounding box center [872, 516] width 501 height 20
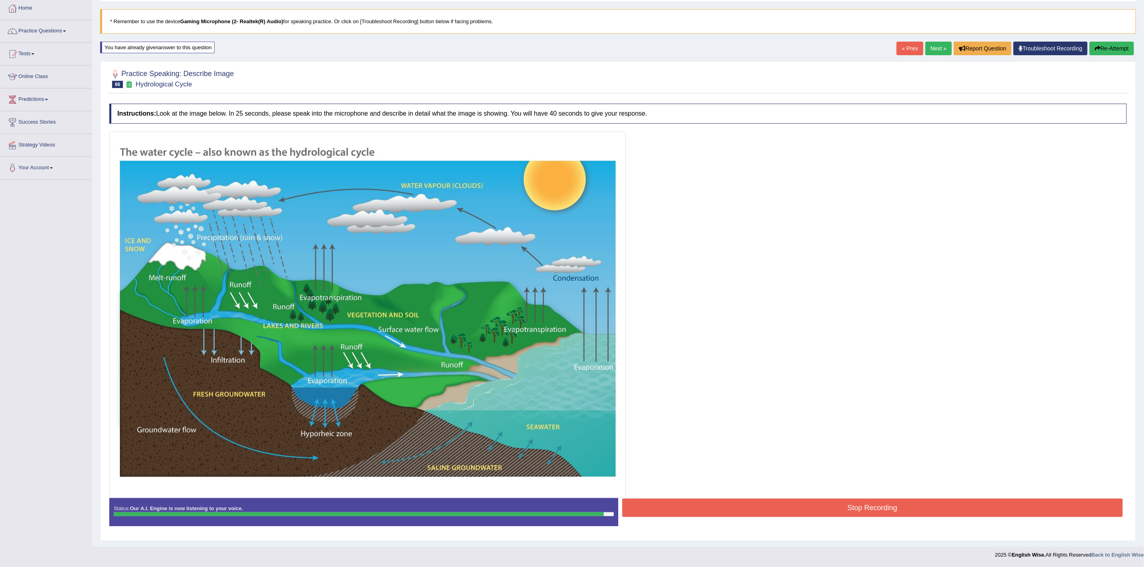
click at [854, 514] on button "Stop Recording" at bounding box center [872, 508] width 501 height 18
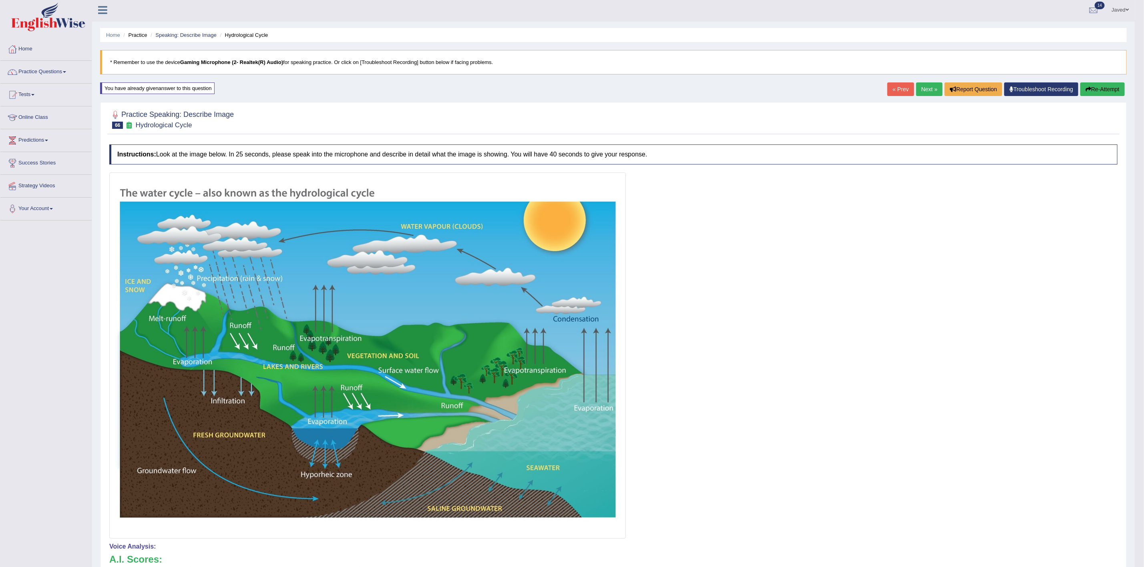
scroll to position [0, 0]
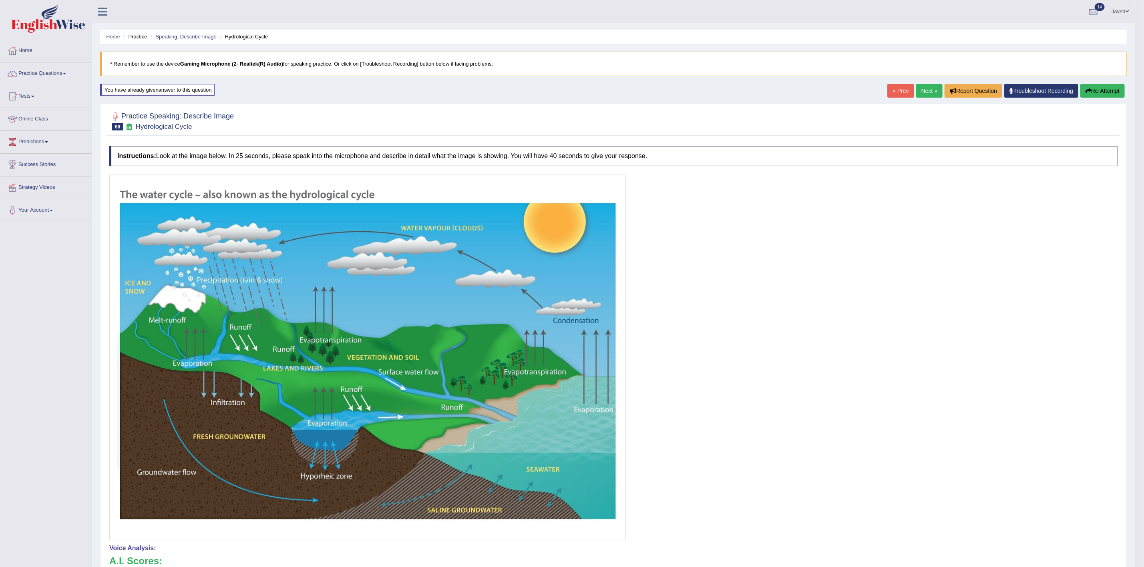
click at [930, 93] on link "Next »" at bounding box center [929, 91] width 26 height 14
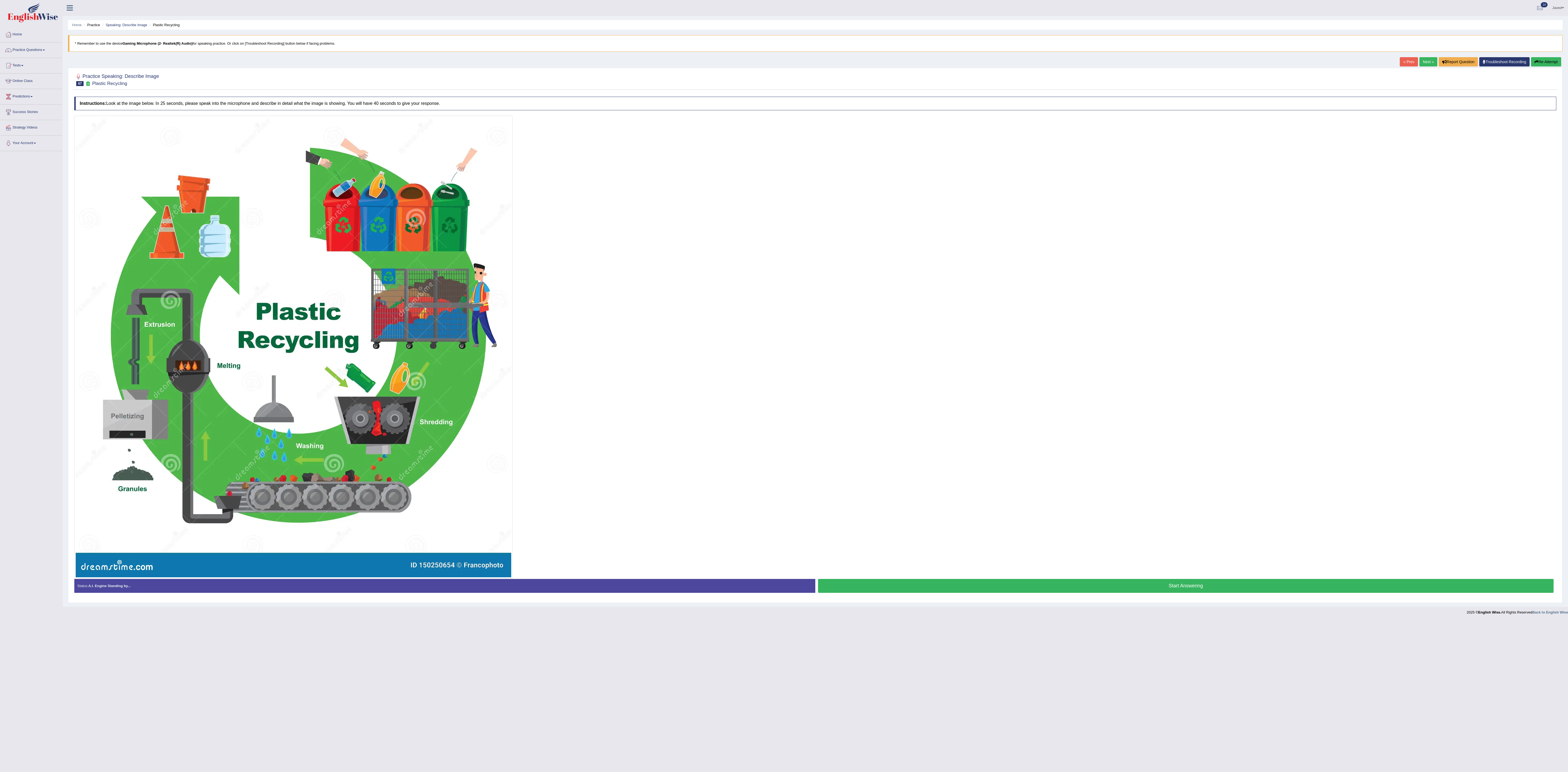
click at [784, 386] on button "Start Answering" at bounding box center [1186, 586] width 736 height 14
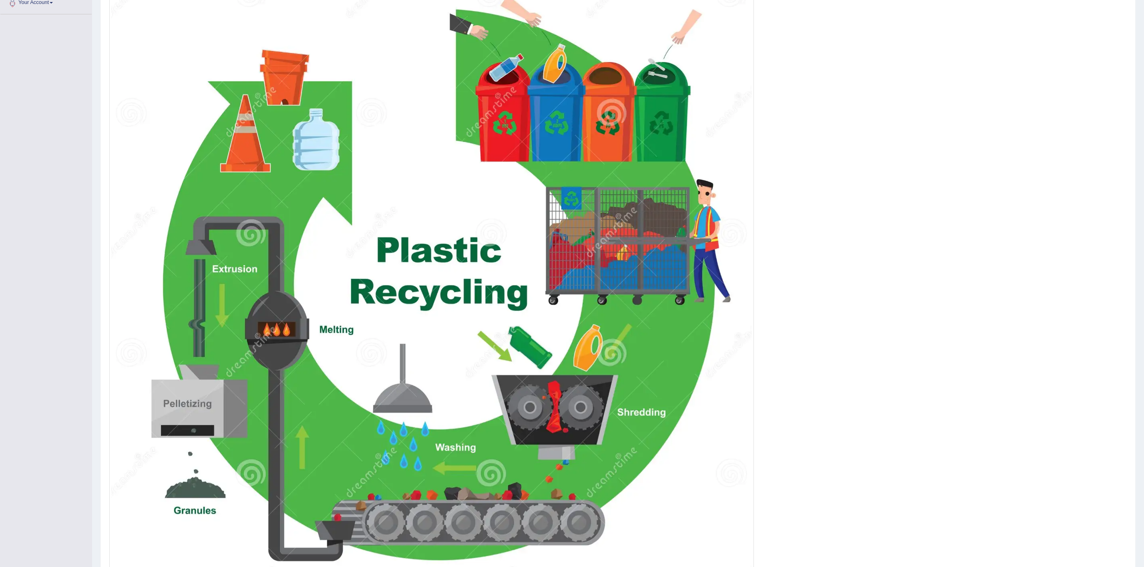
scroll to position [38, 0]
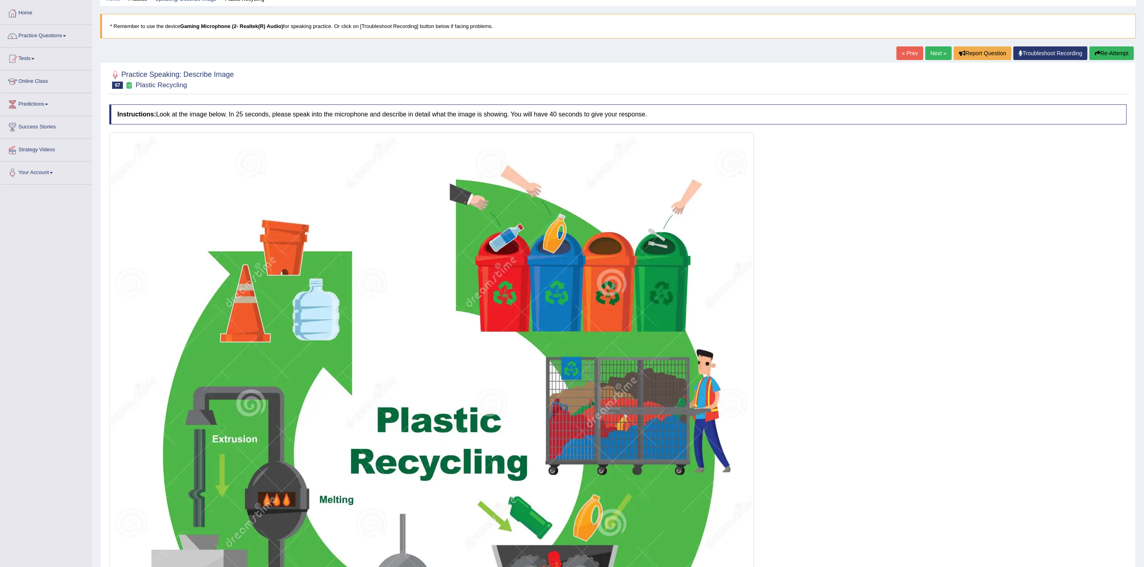
click at [936, 50] on link "Next »" at bounding box center [938, 53] width 26 height 14
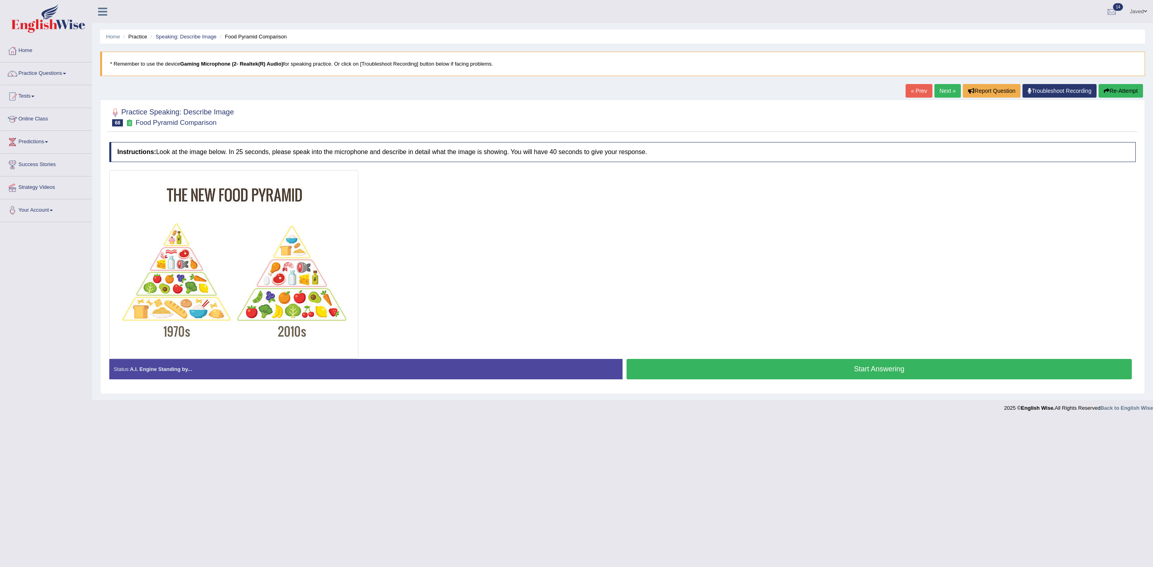
click at [790, 367] on button "Start Answering" at bounding box center [879, 369] width 505 height 20
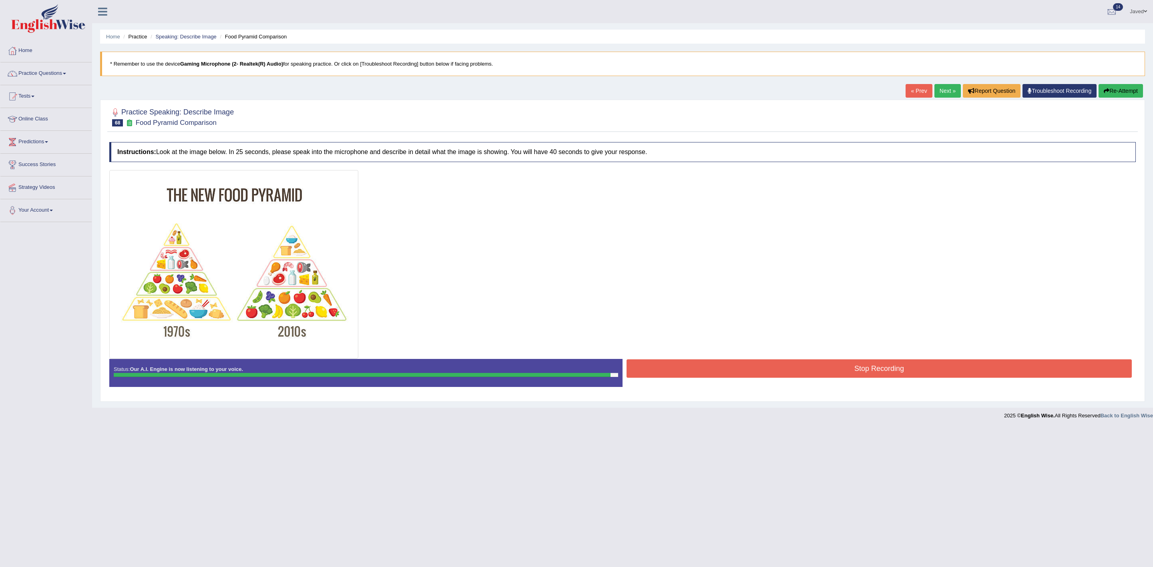
click at [900, 372] on button "Stop Recording" at bounding box center [879, 369] width 505 height 18
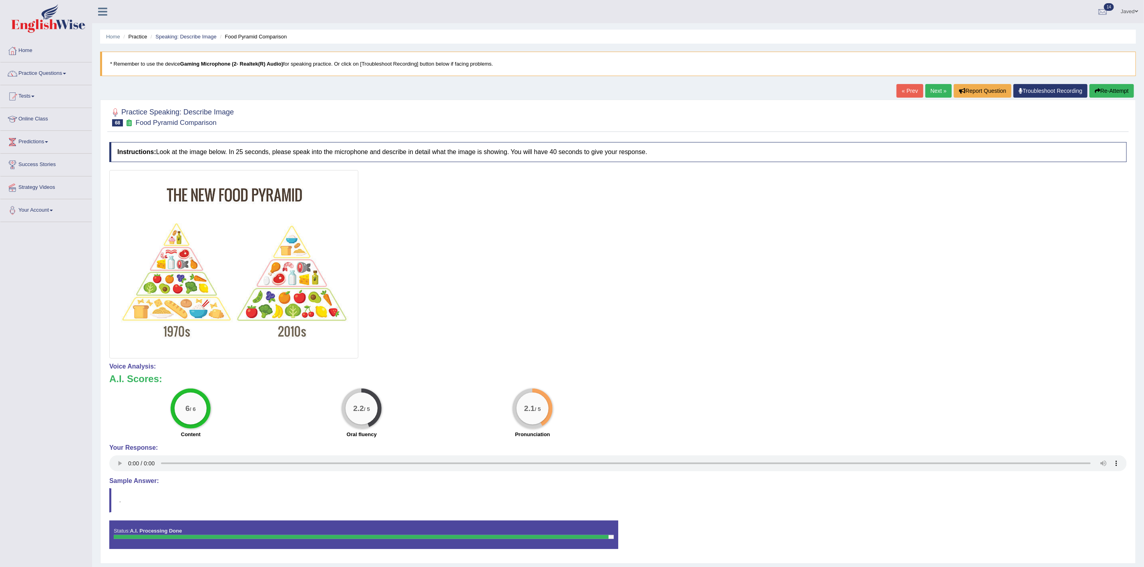
click at [929, 86] on link "Next »" at bounding box center [938, 91] width 26 height 14
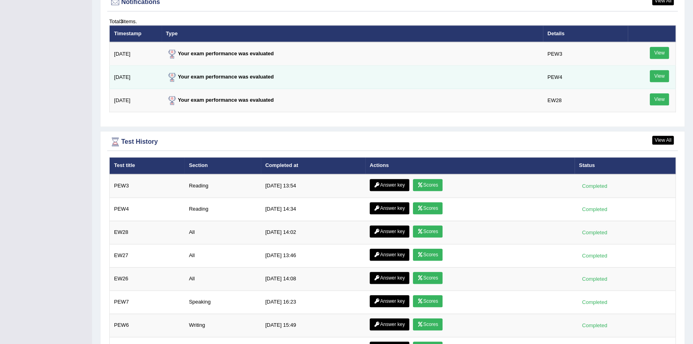
scroll to position [1041, 0]
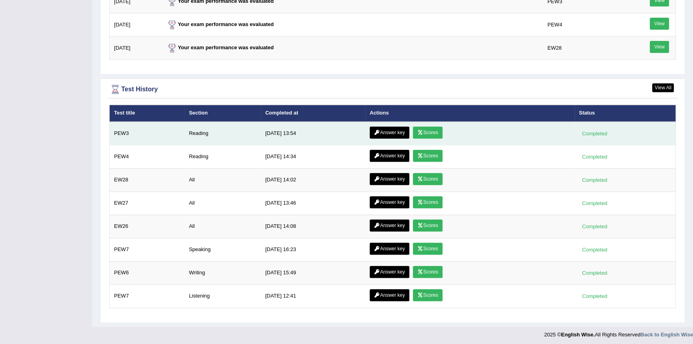
click at [400, 130] on link "Answer key" at bounding box center [390, 133] width 40 height 12
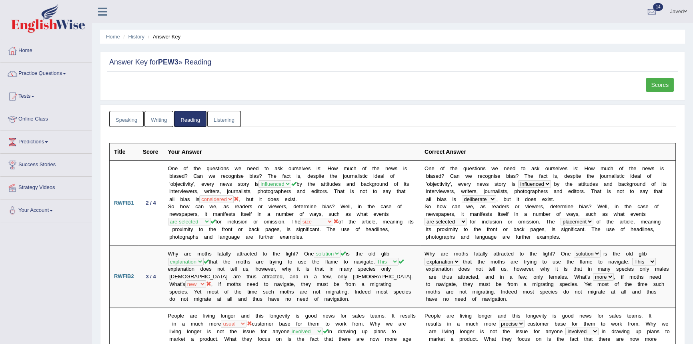
click at [654, 84] on link "Scores" at bounding box center [660, 85] width 28 height 14
